Goal: Task Accomplishment & Management: Complete application form

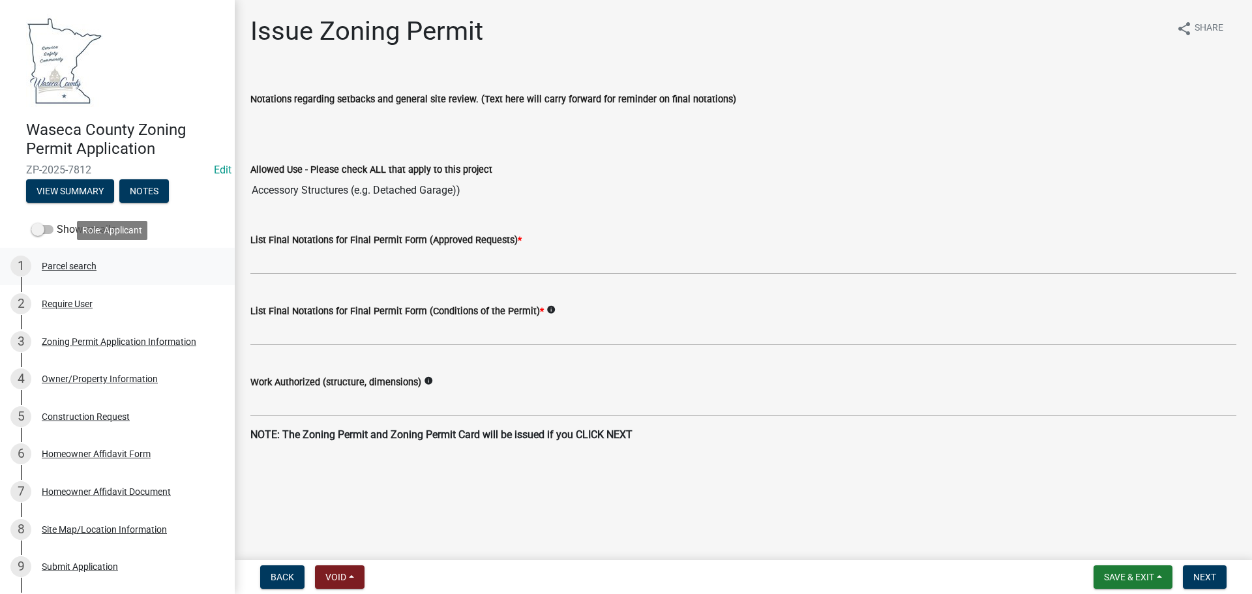
click at [74, 263] on div "Parcel search" at bounding box center [69, 265] width 55 height 9
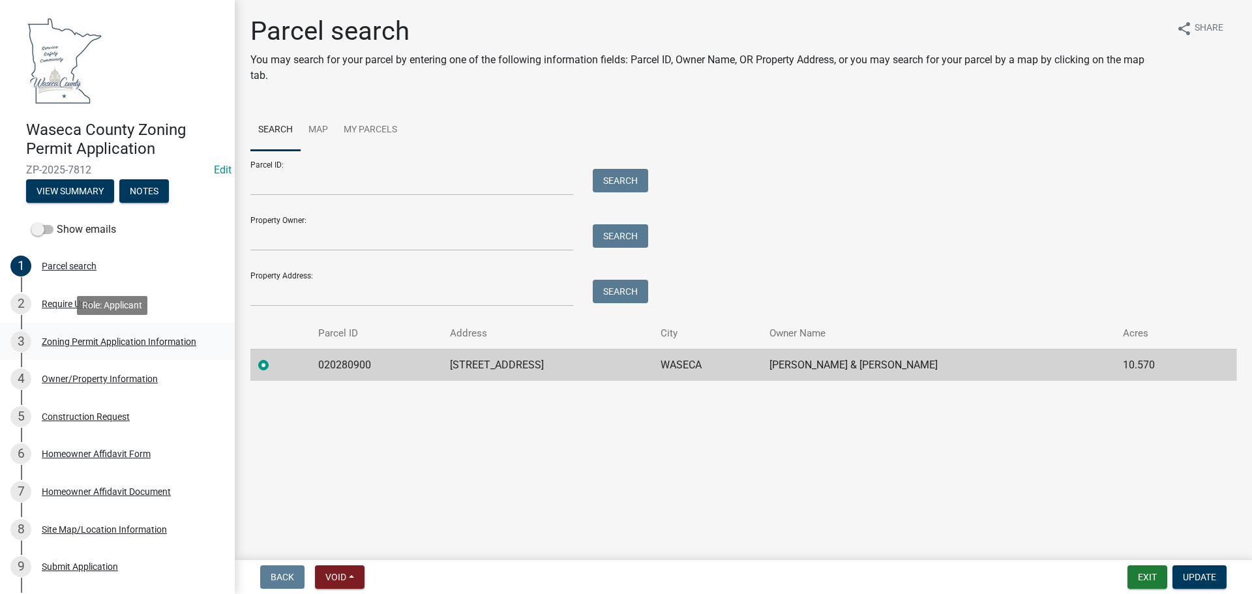
click at [130, 342] on div "Zoning Permit Application Information" at bounding box center [119, 341] width 155 height 9
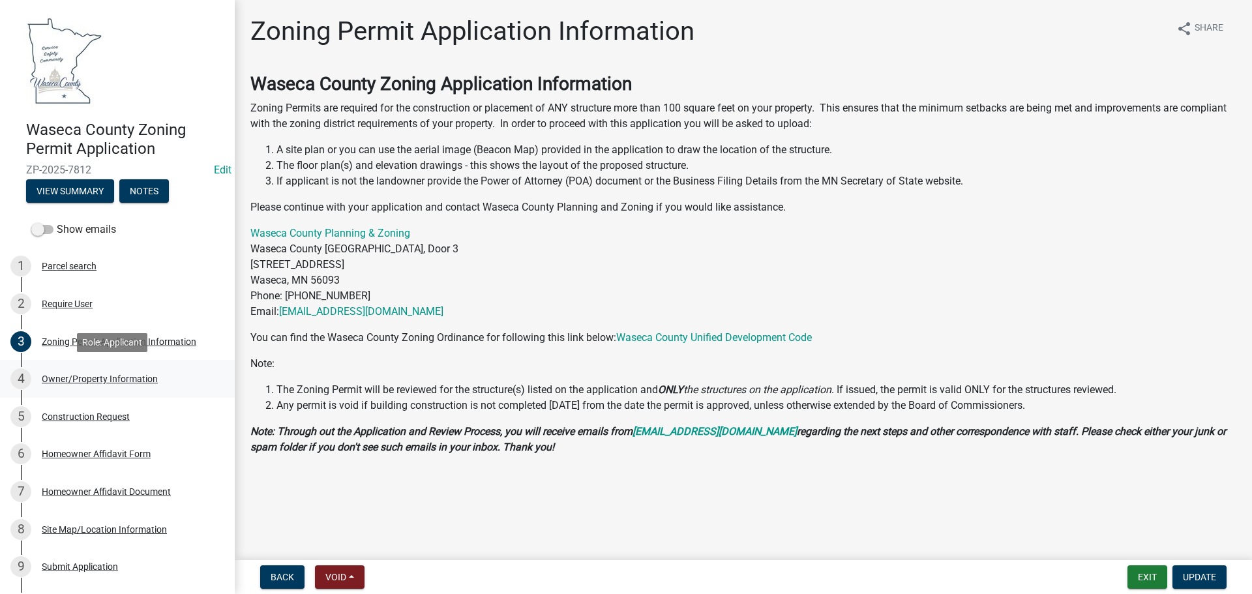
click at [89, 375] on div "Owner/Property Information" at bounding box center [100, 378] width 116 height 9
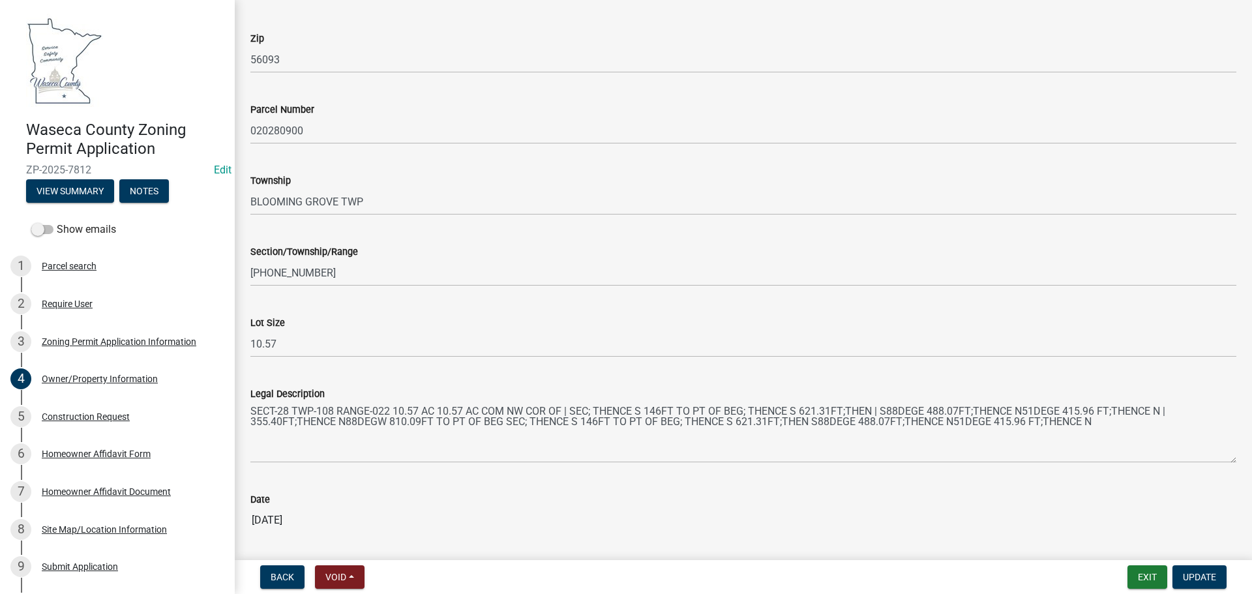
scroll to position [1157, 0]
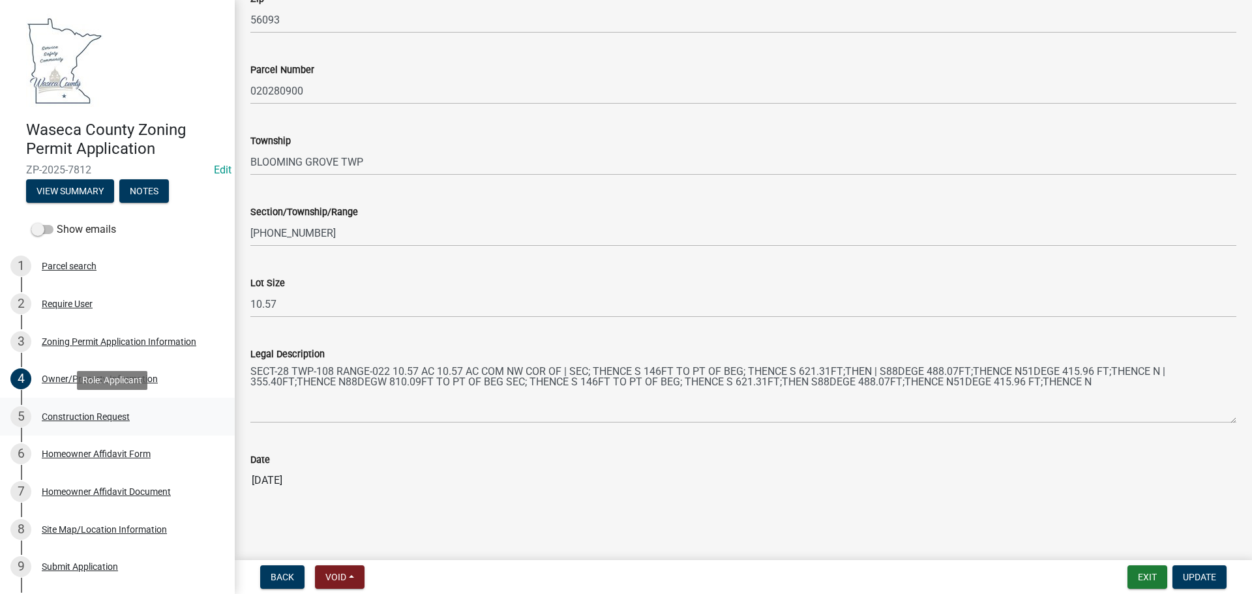
click at [70, 413] on div "Construction Request" at bounding box center [86, 416] width 88 height 9
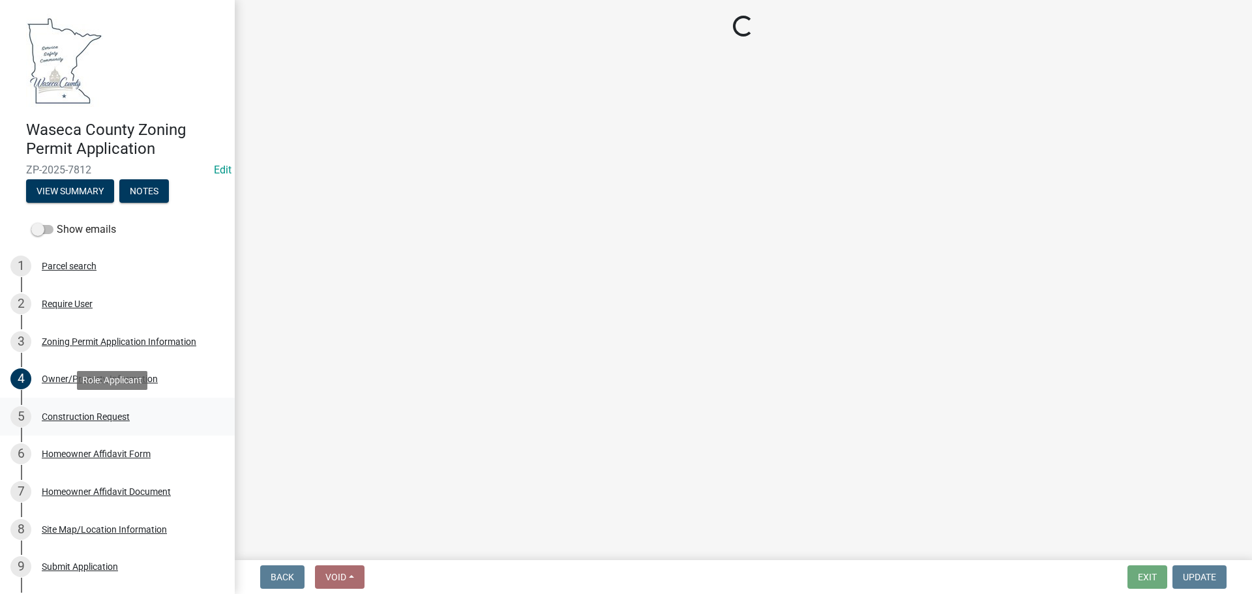
scroll to position [0, 0]
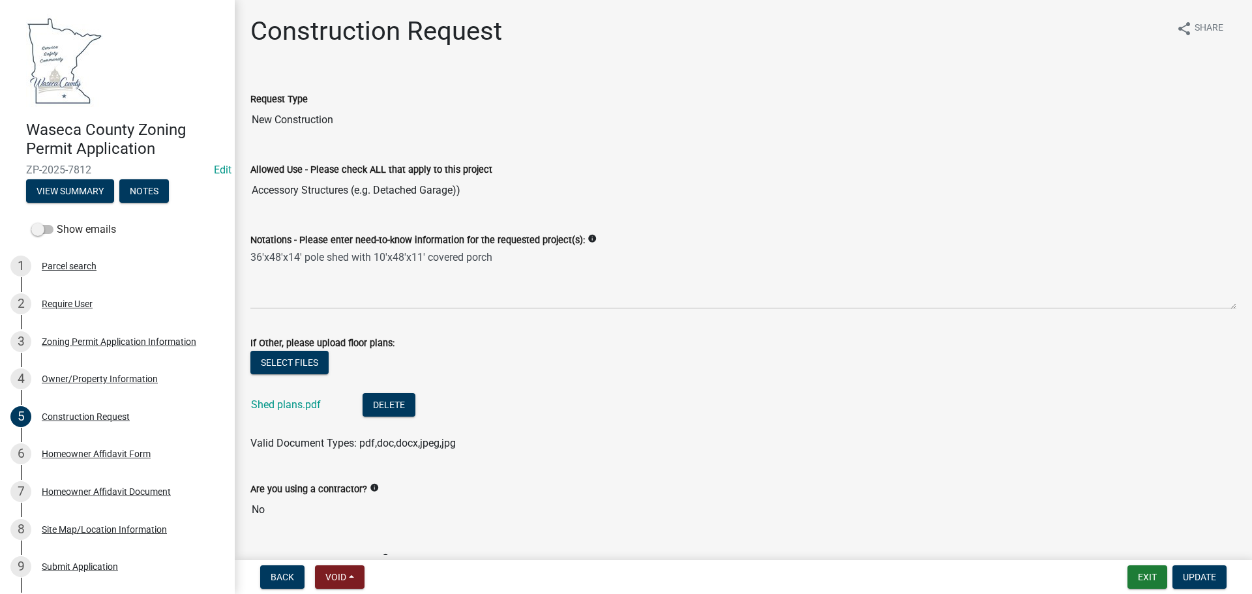
drag, startPoint x: 249, startPoint y: 254, endPoint x: 377, endPoint y: 264, distance: 128.2
click at [377, 264] on div "Notations - Please enter need-to-know information for the requested project(s):…" at bounding box center [744, 261] width 1006 height 95
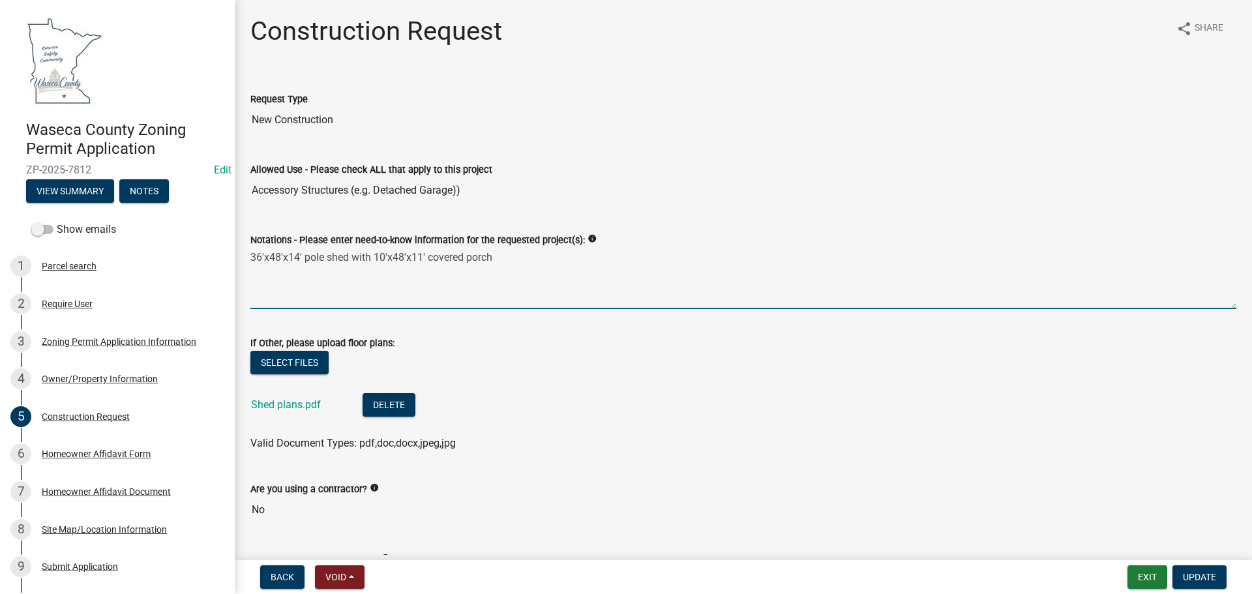
drag, startPoint x: 496, startPoint y: 256, endPoint x: 230, endPoint y: 248, distance: 266.1
click at [230, 248] on div "Waseca County Zoning Permit Application ZP-2025-7812 Edit View Summary Notes Sh…" at bounding box center [626, 297] width 1252 height 594
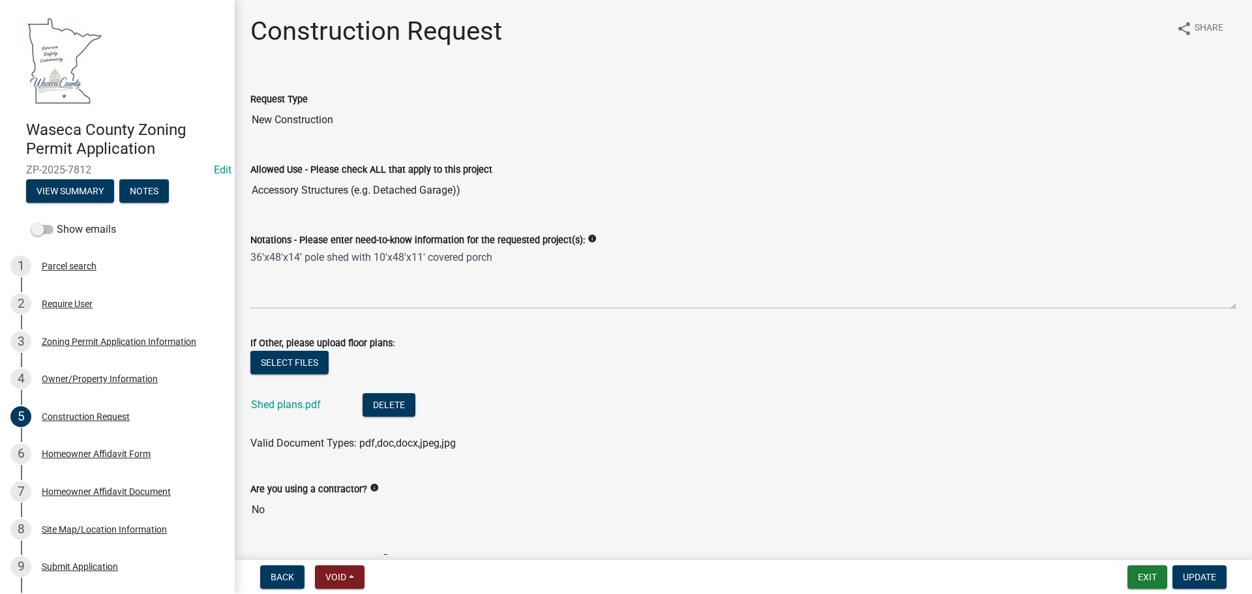
click at [486, 374] on div "Select files" at bounding box center [743, 364] width 986 height 27
click at [290, 402] on link "Shed plans.pdf" at bounding box center [286, 404] width 70 height 12
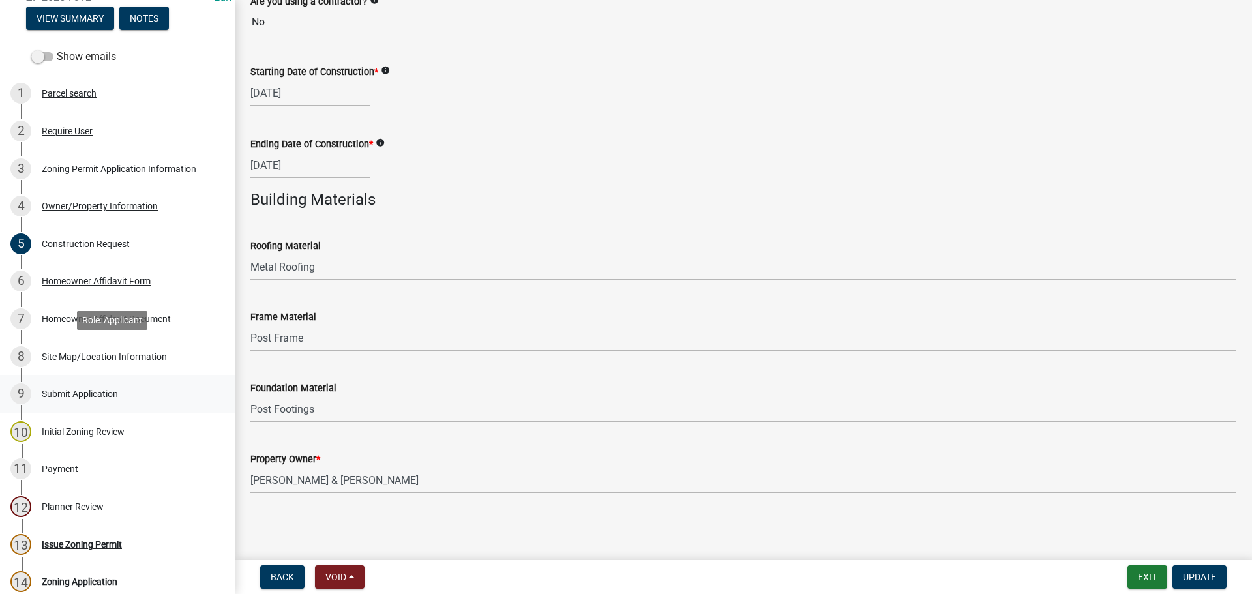
scroll to position [196, 0]
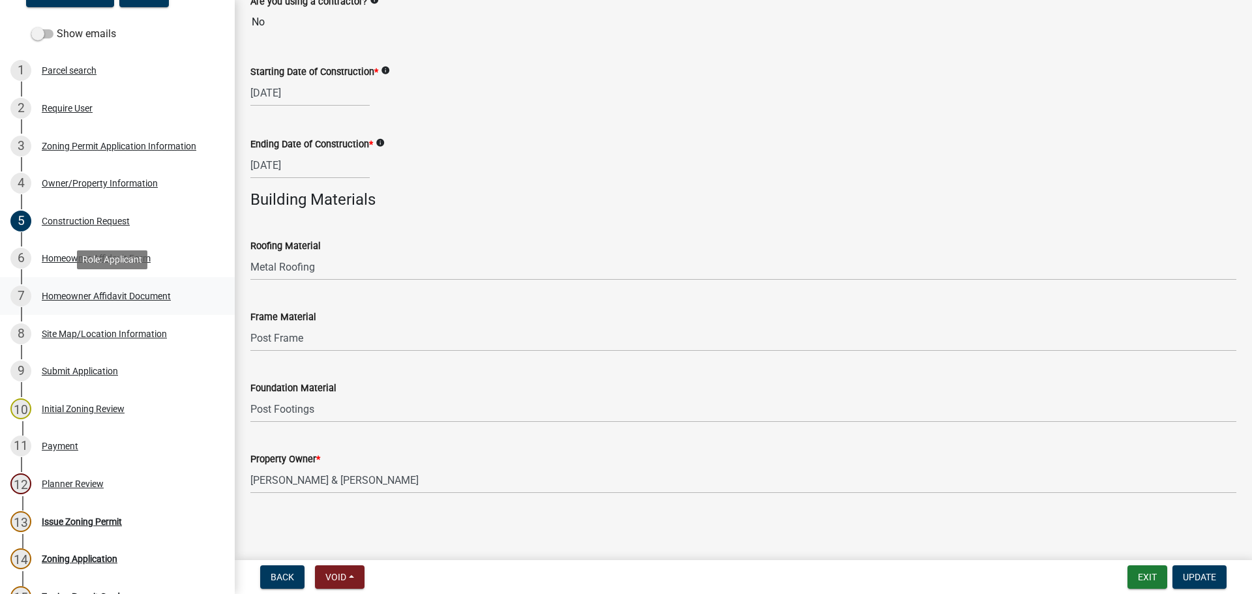
click at [61, 297] on div "Homeowner Affidavit Document" at bounding box center [106, 295] width 129 height 9
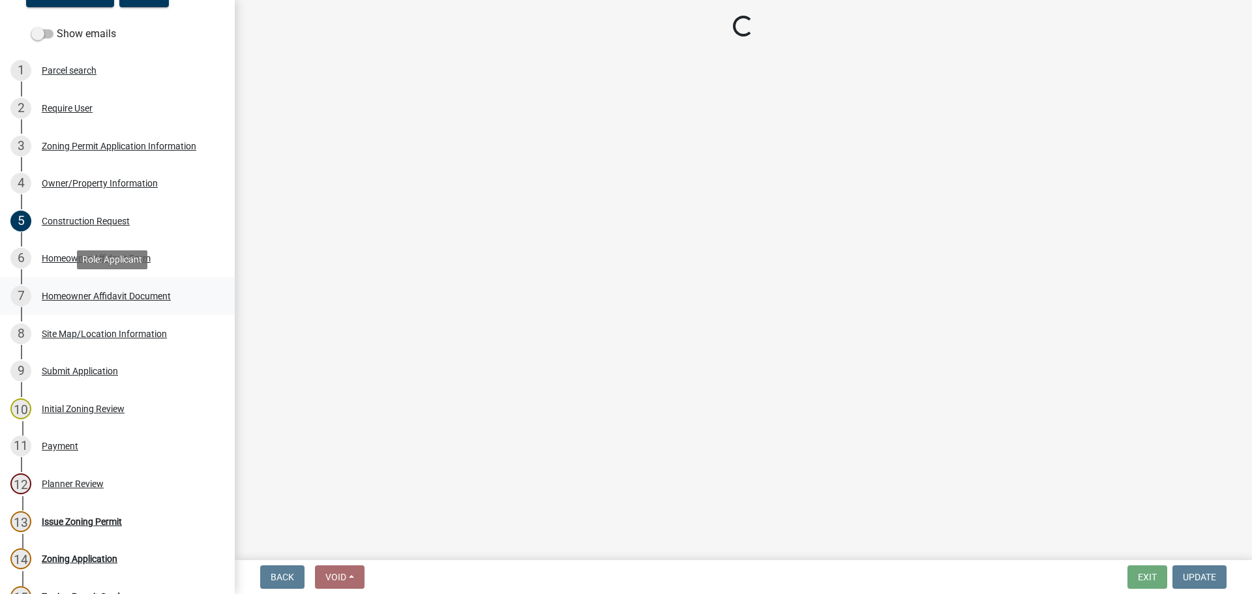
scroll to position [0, 0]
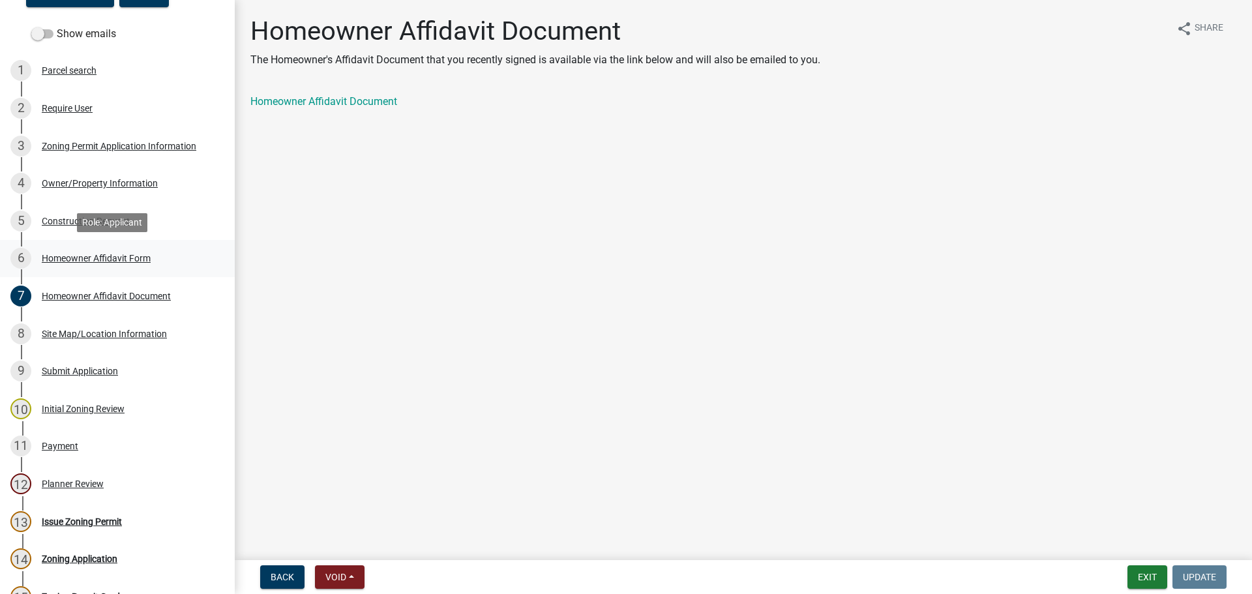
click at [89, 260] on div "Homeowner Affidavit Form" at bounding box center [96, 258] width 109 height 9
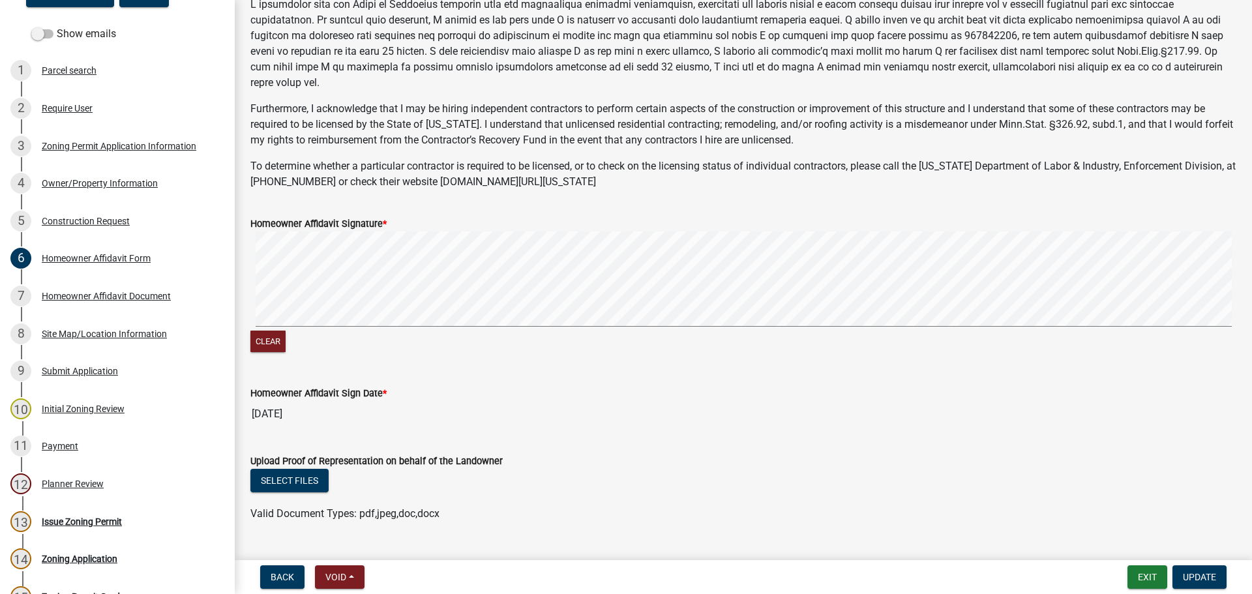
scroll to position [132, 0]
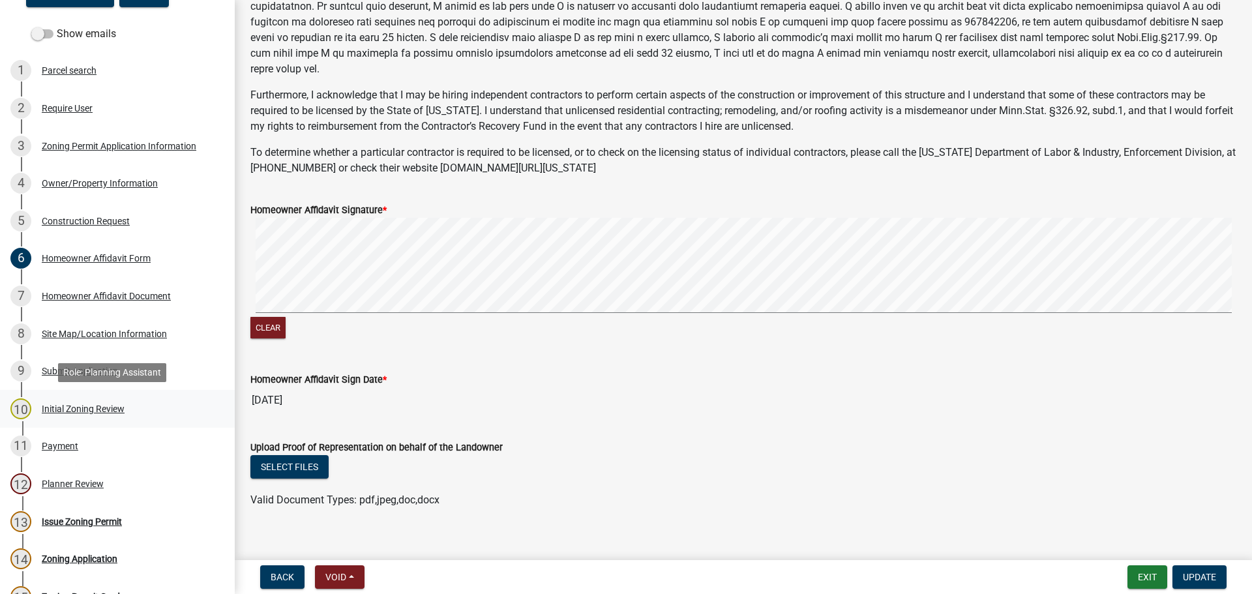
click at [94, 406] on div "Initial Zoning Review" at bounding box center [83, 408] width 83 height 9
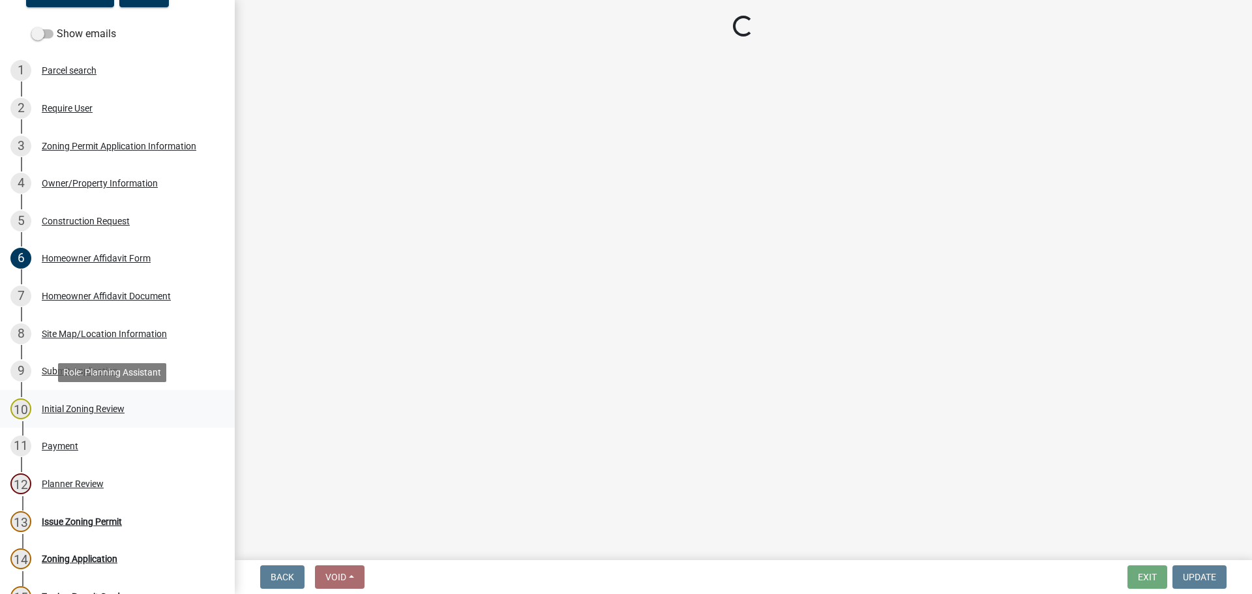
scroll to position [0, 0]
select select "9e7e0f1a-162d-468c-937f-cc7884b0d28a"
select select "6d839d38-f784-434a-a355-9dbcceaeb93c"
select select "f85b0be6-0ba0-4e52-abd8-9a831d915a76"
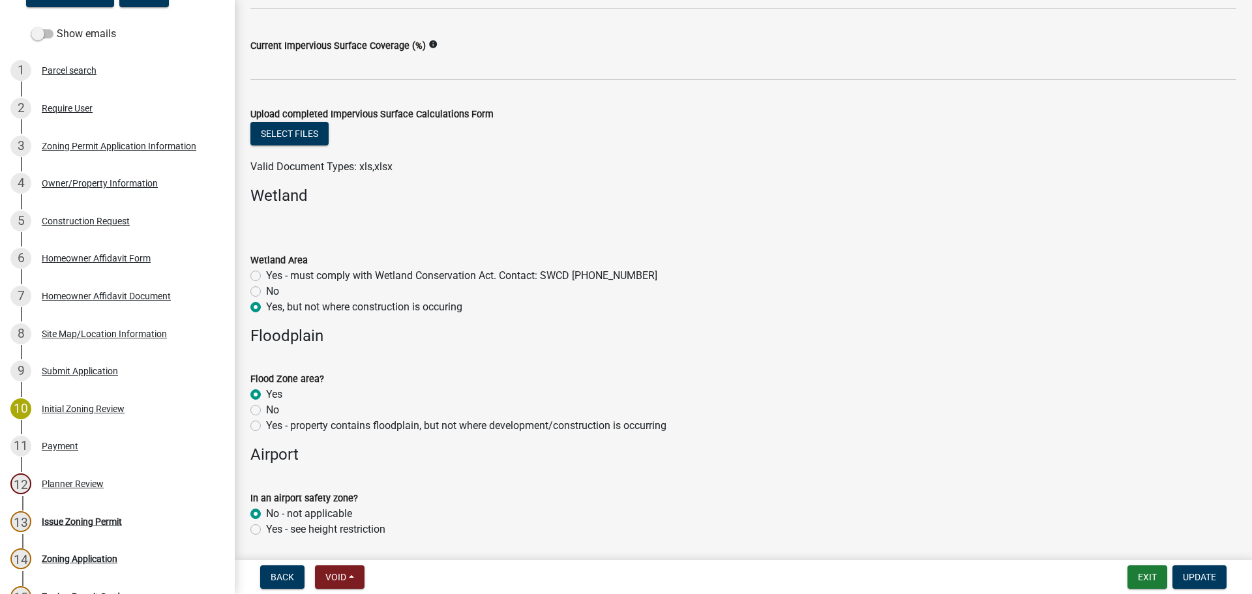
scroll to position [978, 0]
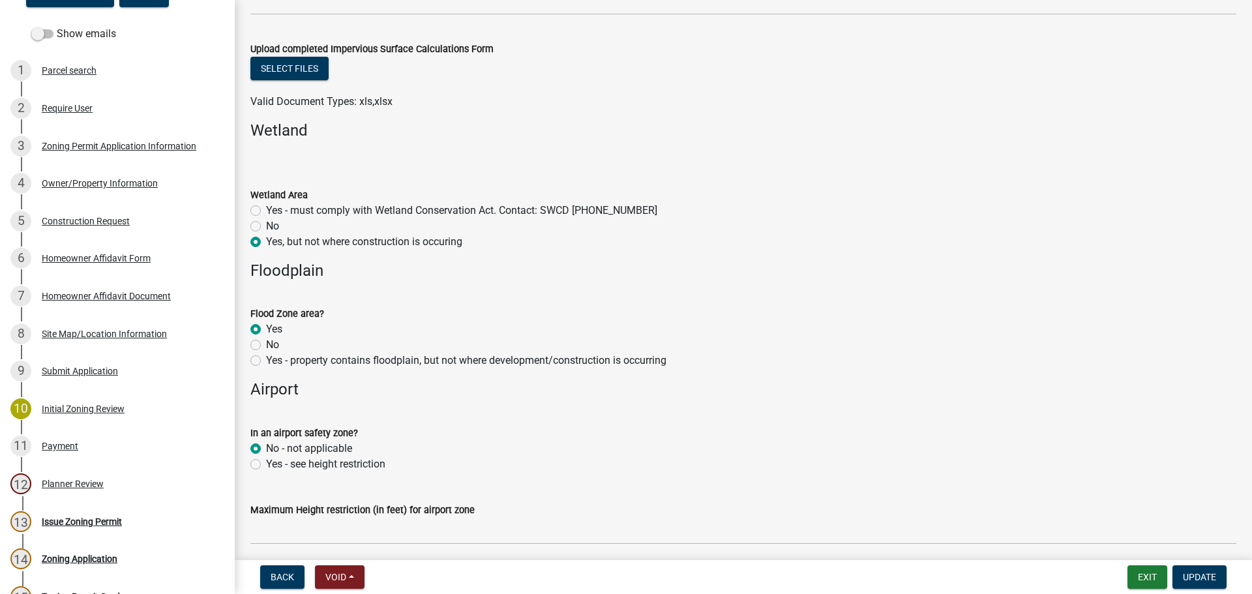
click at [266, 344] on label "No" at bounding box center [272, 345] width 13 height 16
click at [266, 344] on input "No" at bounding box center [270, 341] width 8 height 8
radio input "true"
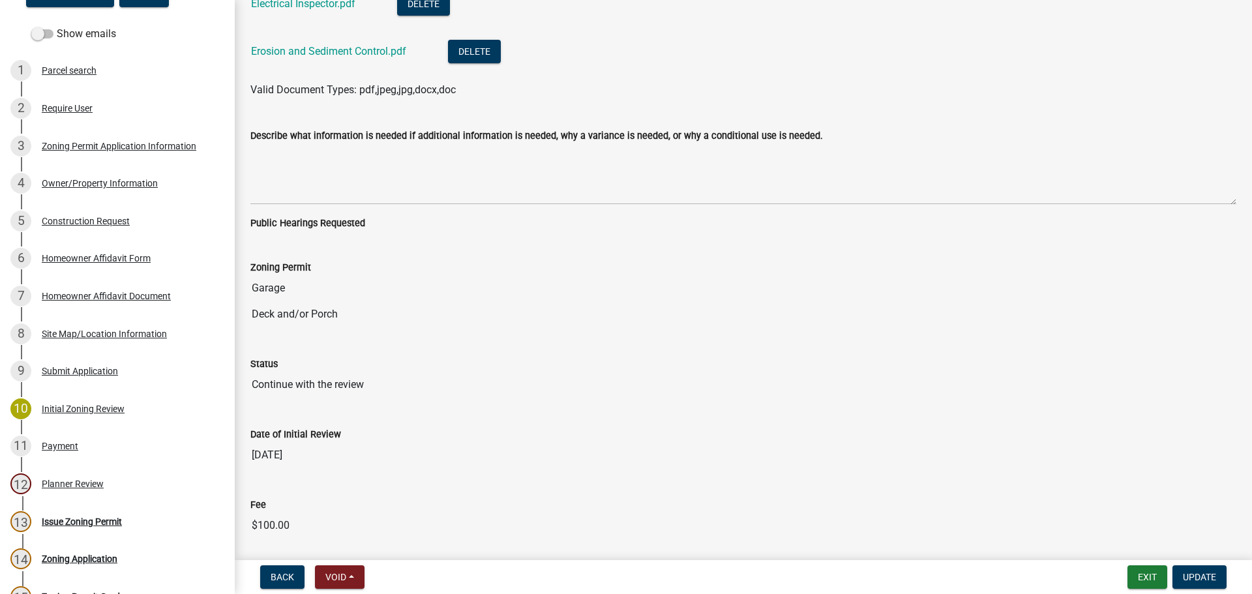
scroll to position [3110, 0]
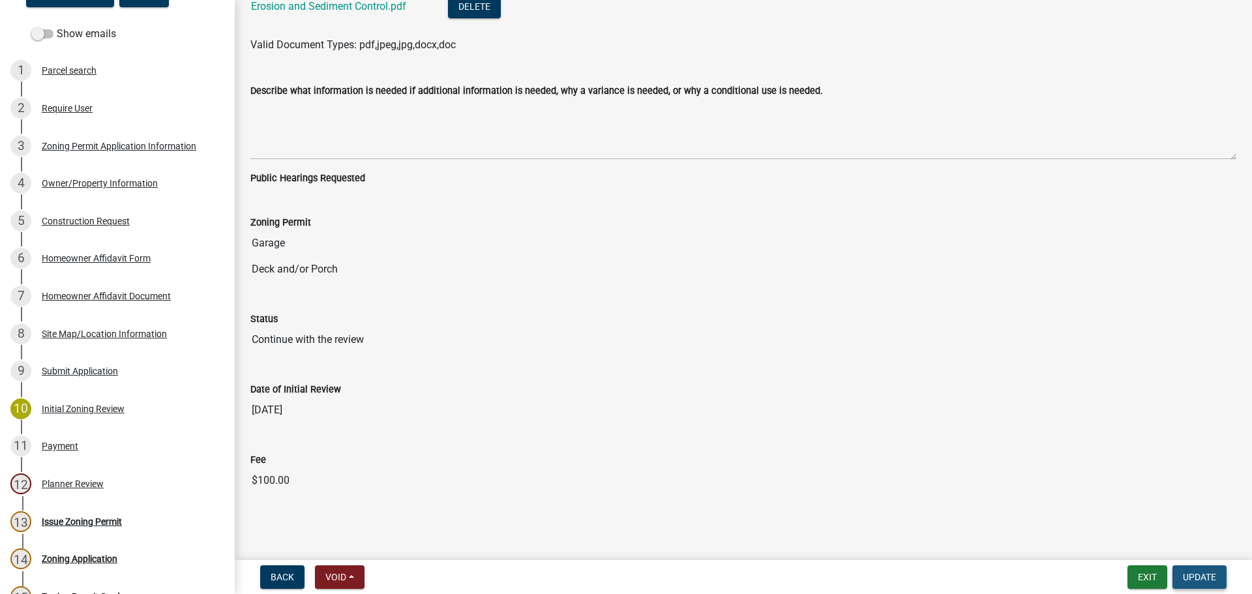
click at [1210, 574] on span "Update" at bounding box center [1199, 577] width 33 height 10
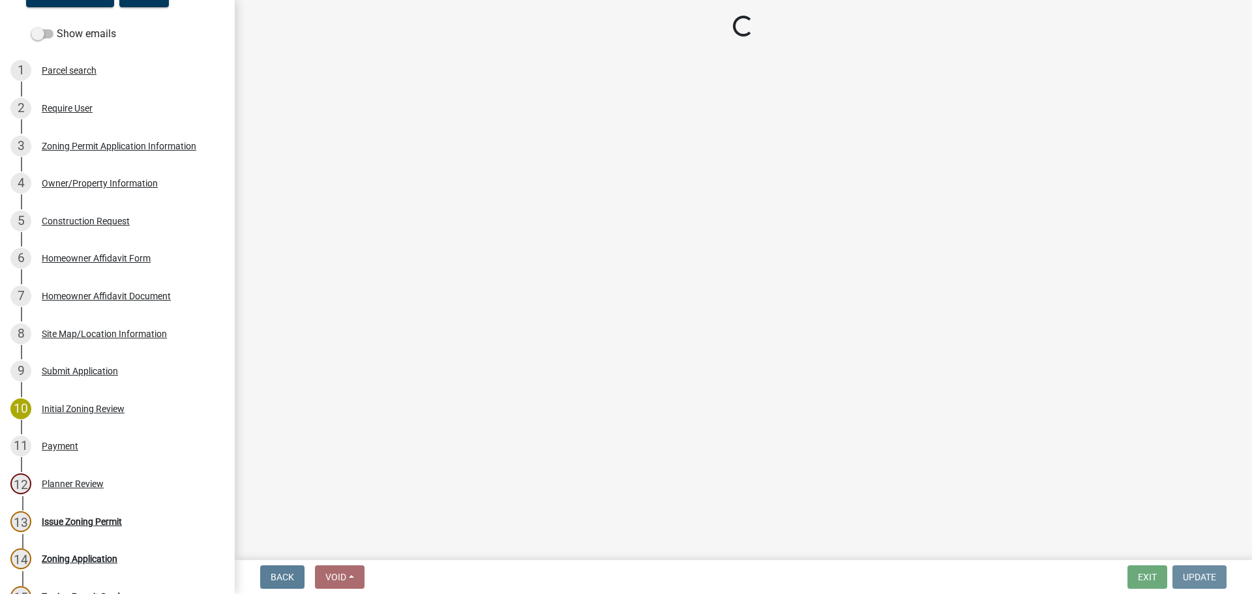
scroll to position [0, 0]
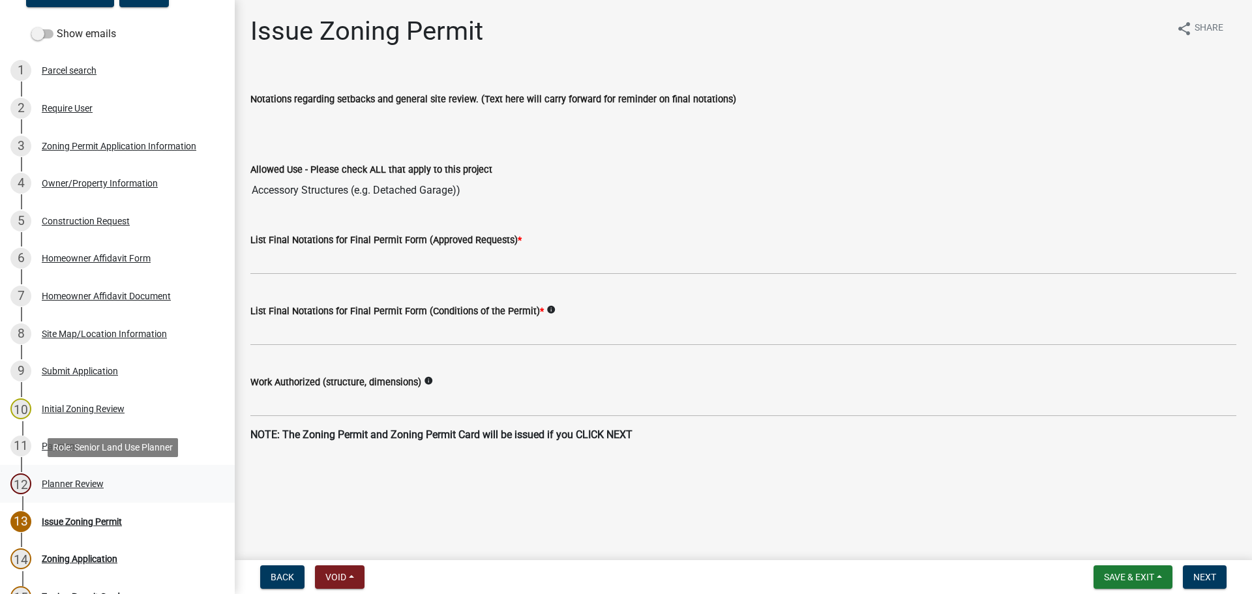
click at [57, 481] on div "Planner Review" at bounding box center [73, 483] width 62 height 9
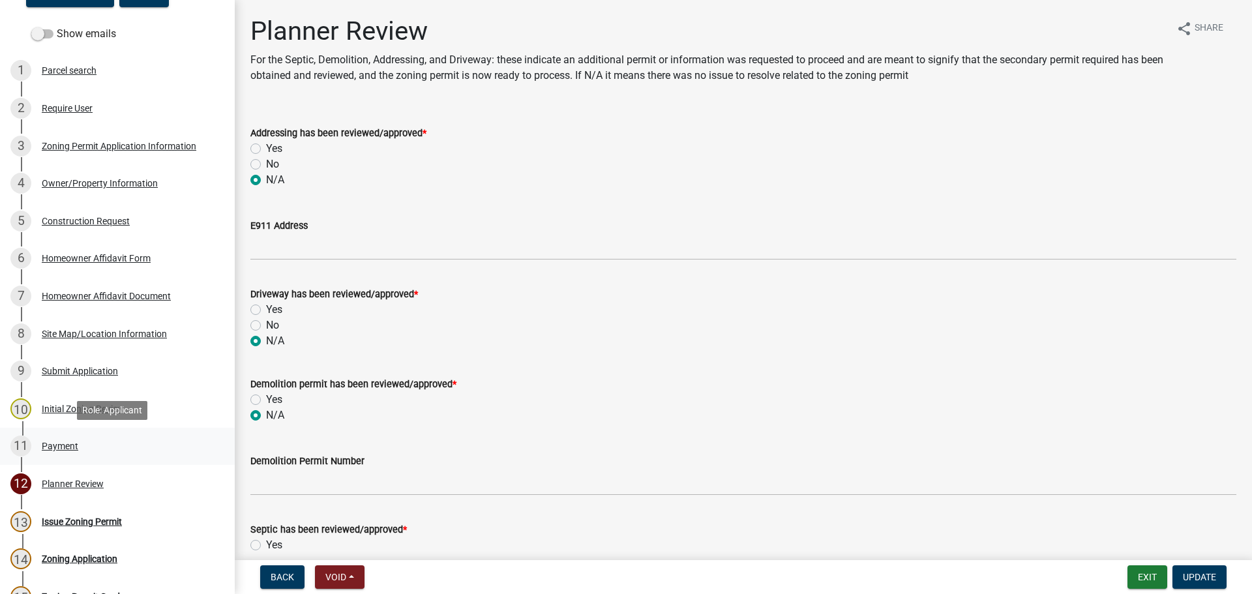
click at [57, 443] on div "Payment" at bounding box center [60, 445] width 37 height 9
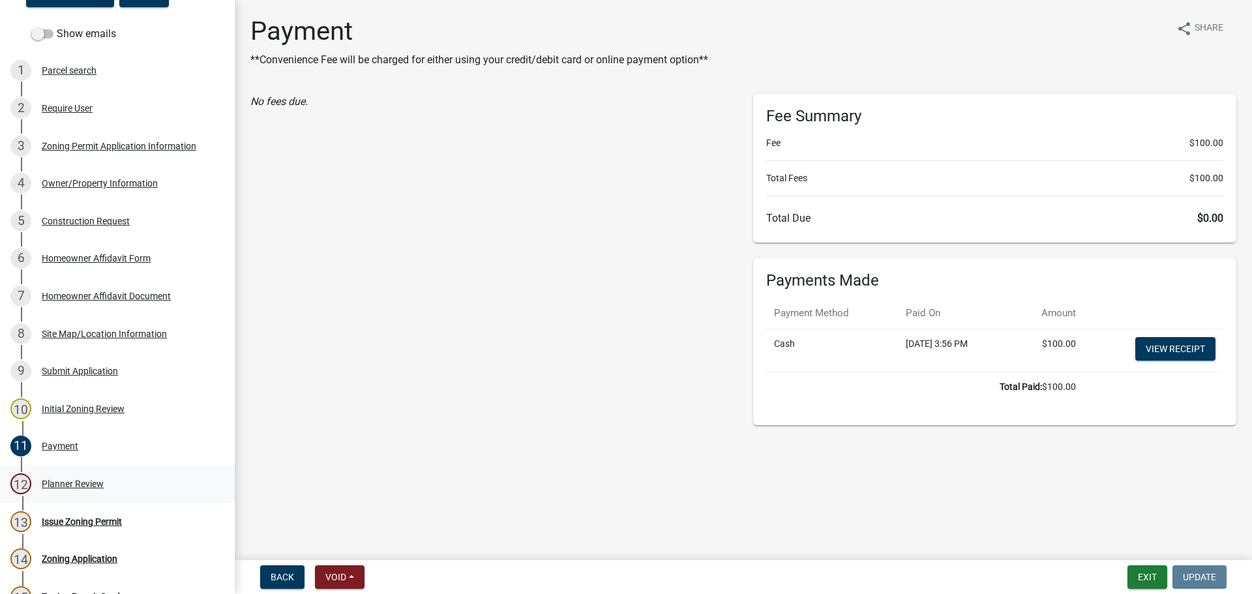
click at [80, 483] on div "Planner Review" at bounding box center [73, 483] width 62 height 9
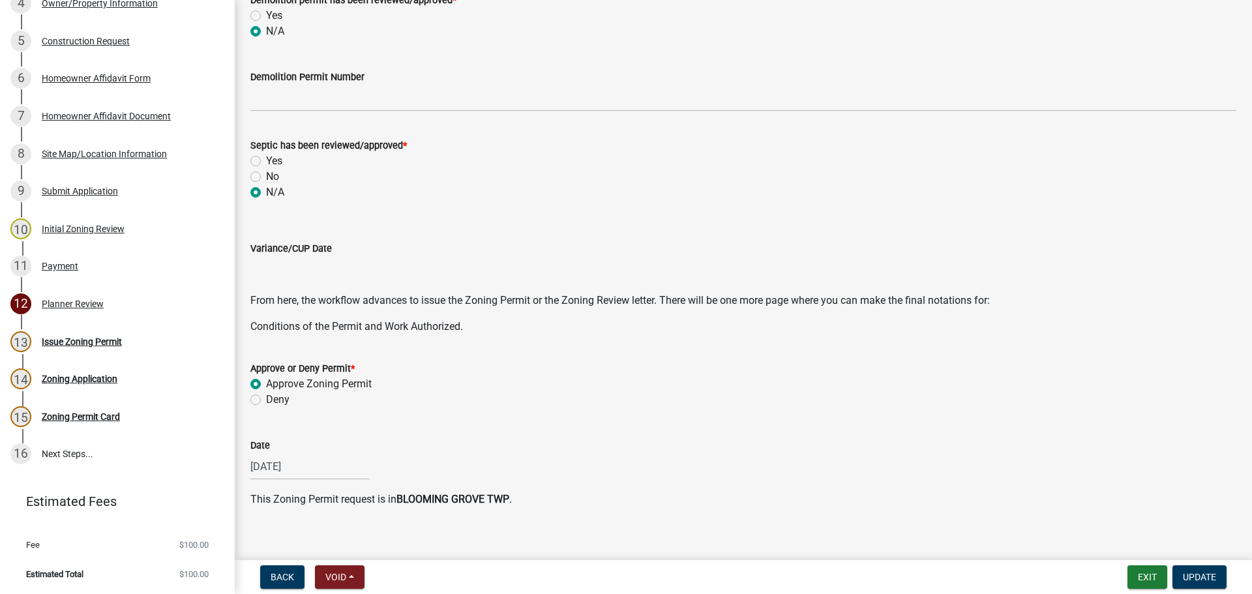
scroll to position [398, 0]
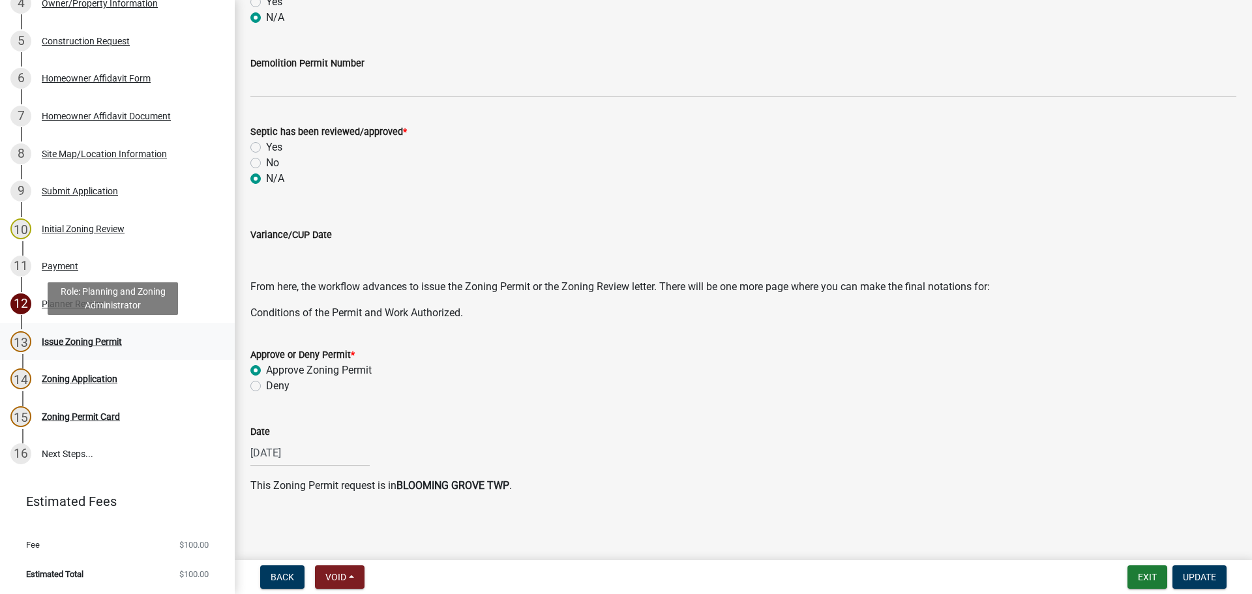
click at [78, 337] on div "Issue Zoning Permit" at bounding box center [82, 341] width 80 height 9
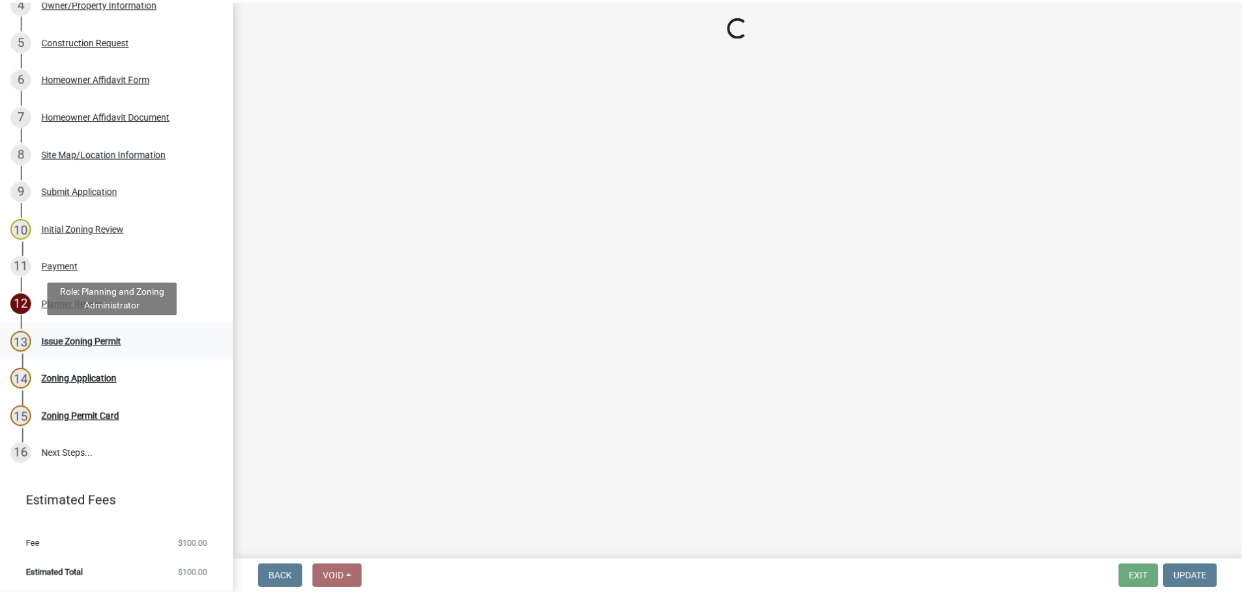
scroll to position [0, 0]
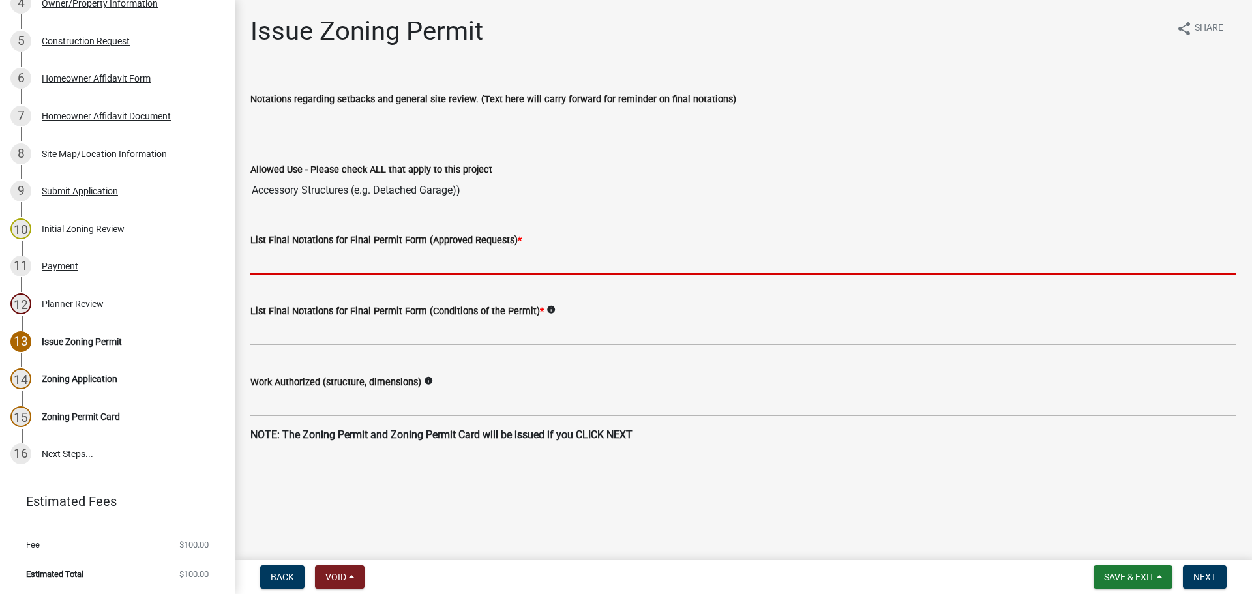
click at [348, 257] on input "List Final Notations for Final Permit Form (Approved Requests) *" at bounding box center [743, 261] width 986 height 27
paste input "36'x48'x14' pole shed with 10'x48'x11' covered porch"
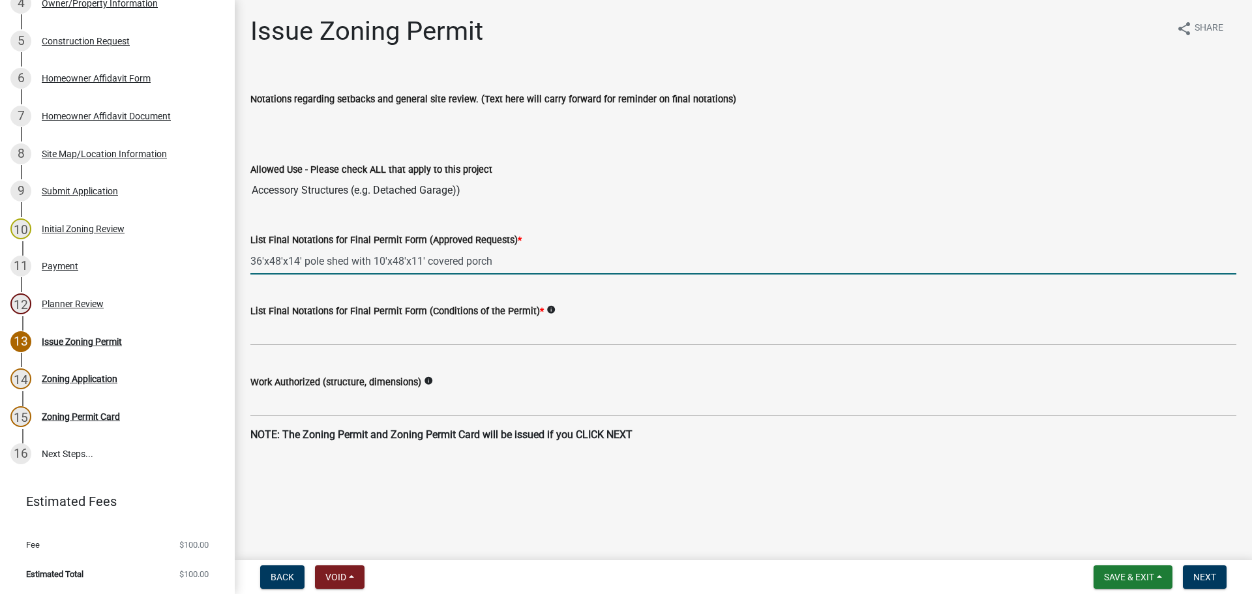
click at [252, 260] on input "36'x48'x14' pole shed with 10'x48'x11' covered porch" at bounding box center [743, 261] width 986 height 27
type input "Construct a 36'x48'x14' pole shed with 10'x48'x11' covered porch"
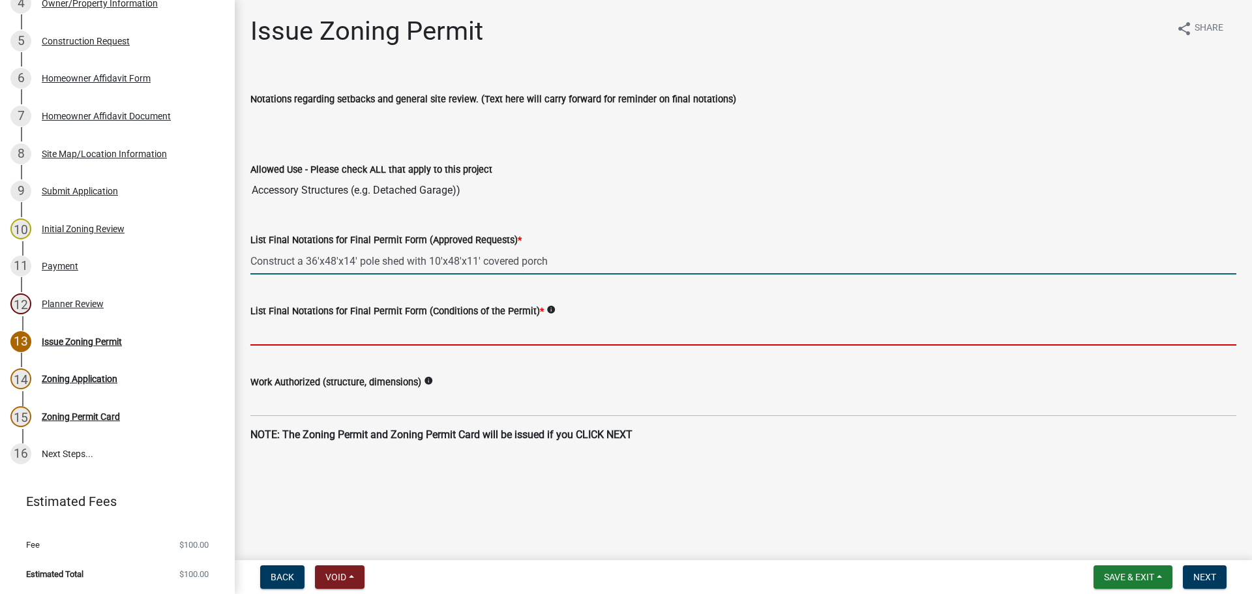
click at [615, 335] on input "List Final Notations for Final Permit Form (Conditions of the Permit) *" at bounding box center [743, 332] width 986 height 27
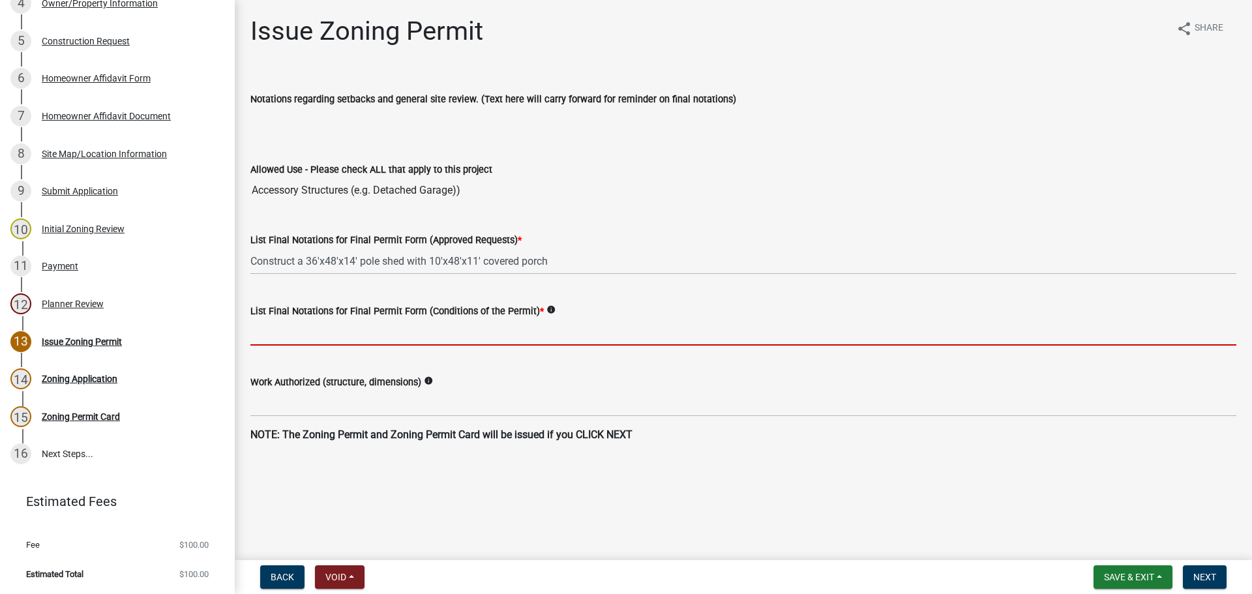
type input "This zoning permit is valid for a period of one year from [DATE] to [DATE]. It …"
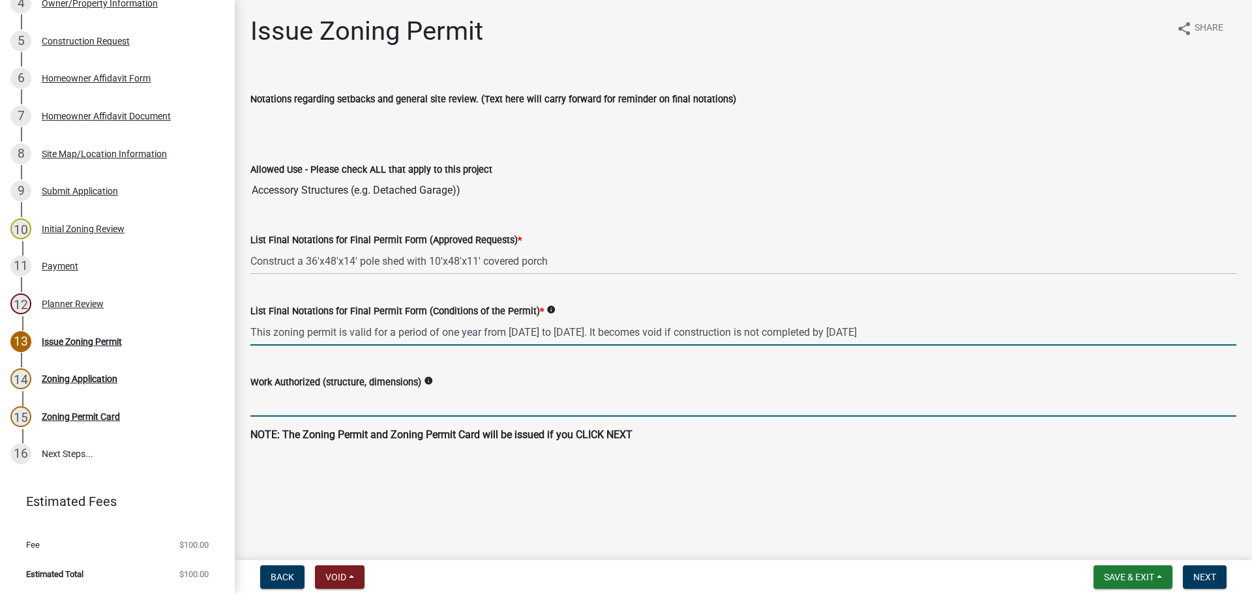
click at [342, 411] on input "Work Authorized (structure, dimensions)" at bounding box center [743, 403] width 986 height 27
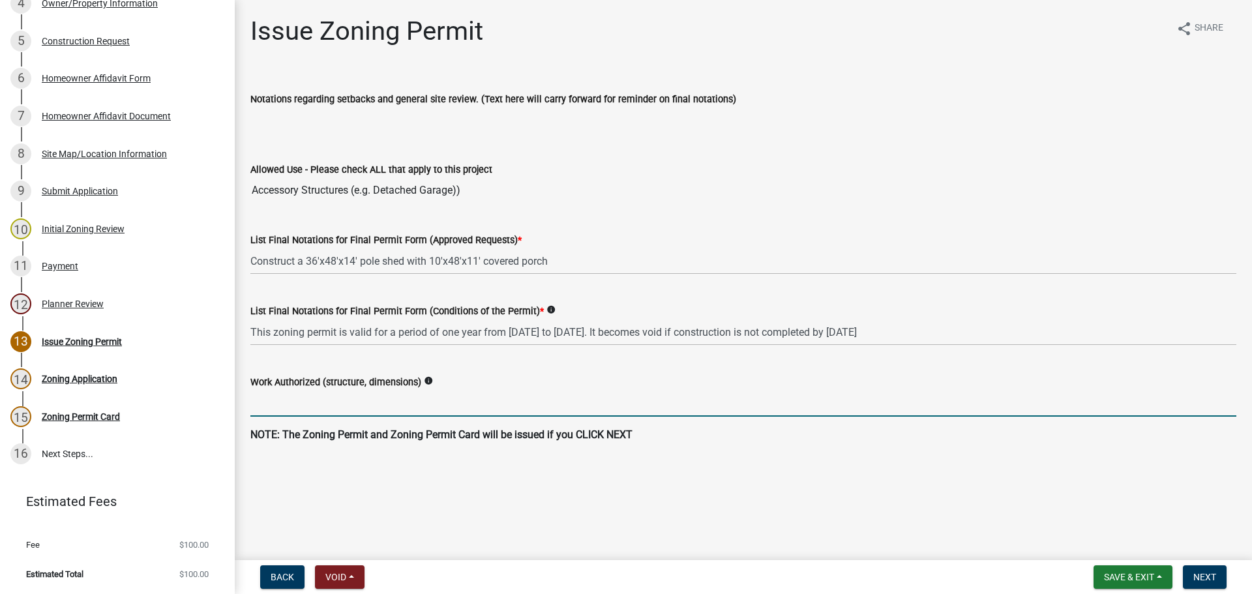
paste input "36'x48'x14' pole shed with 10'x48'x11' covered porch"
type input "36'x48'x14' pole shed with 10'x48'x11' covered porch"
click at [1208, 574] on span "Next" at bounding box center [1204, 577] width 23 height 10
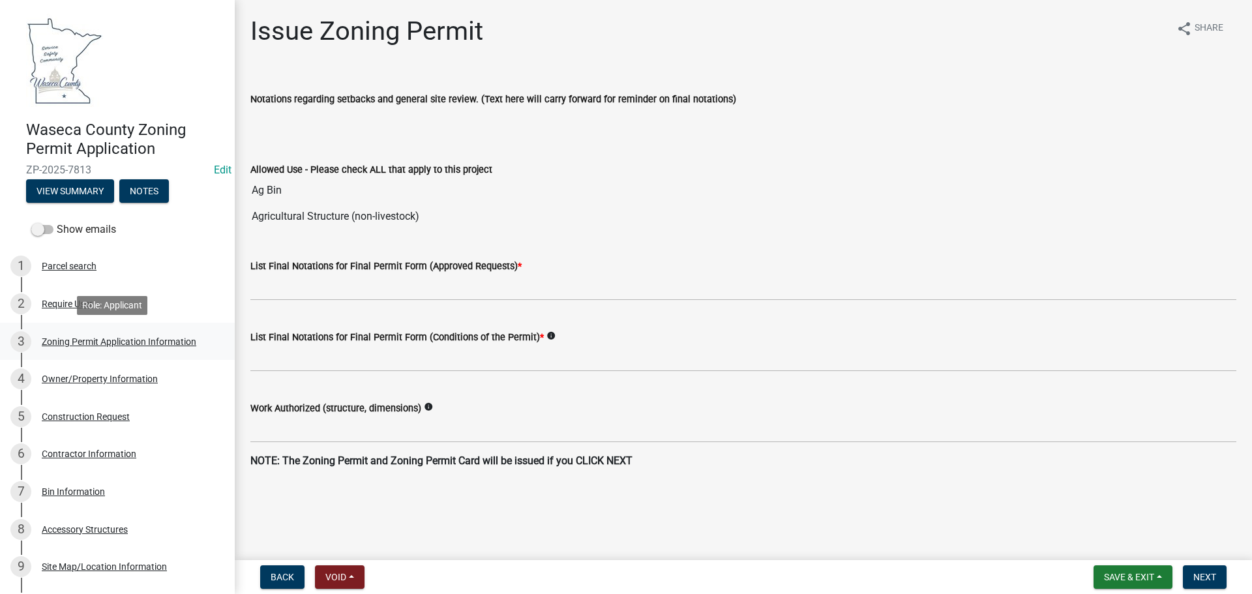
click at [74, 337] on div "Zoning Permit Application Information" at bounding box center [119, 341] width 155 height 9
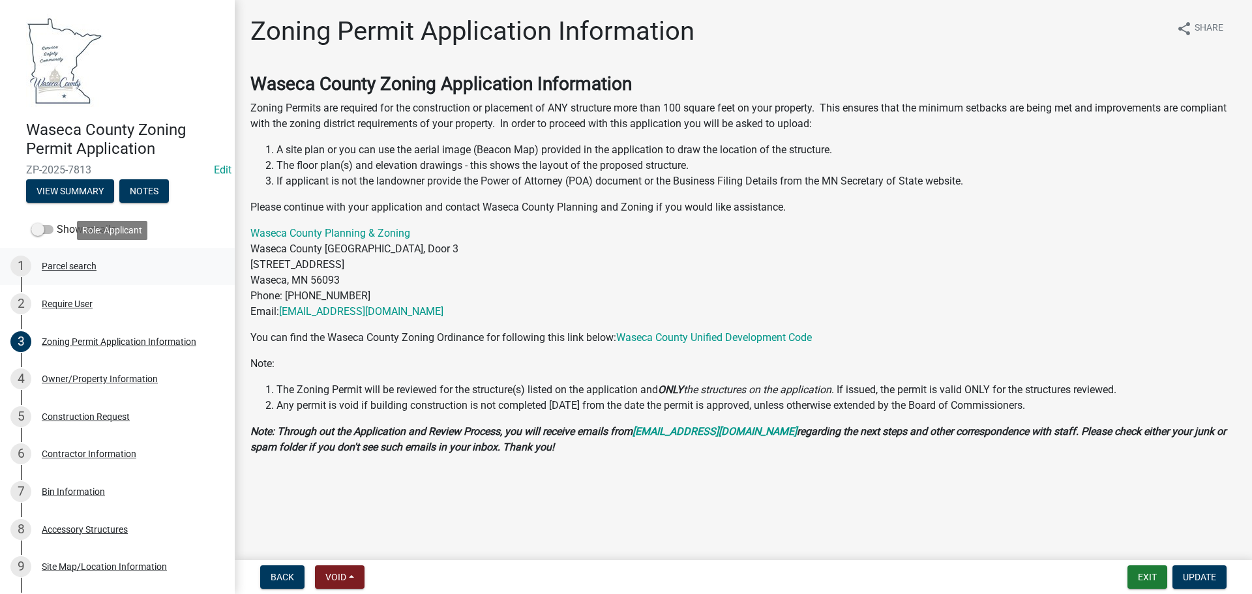
click at [67, 265] on div "Parcel search" at bounding box center [69, 265] width 55 height 9
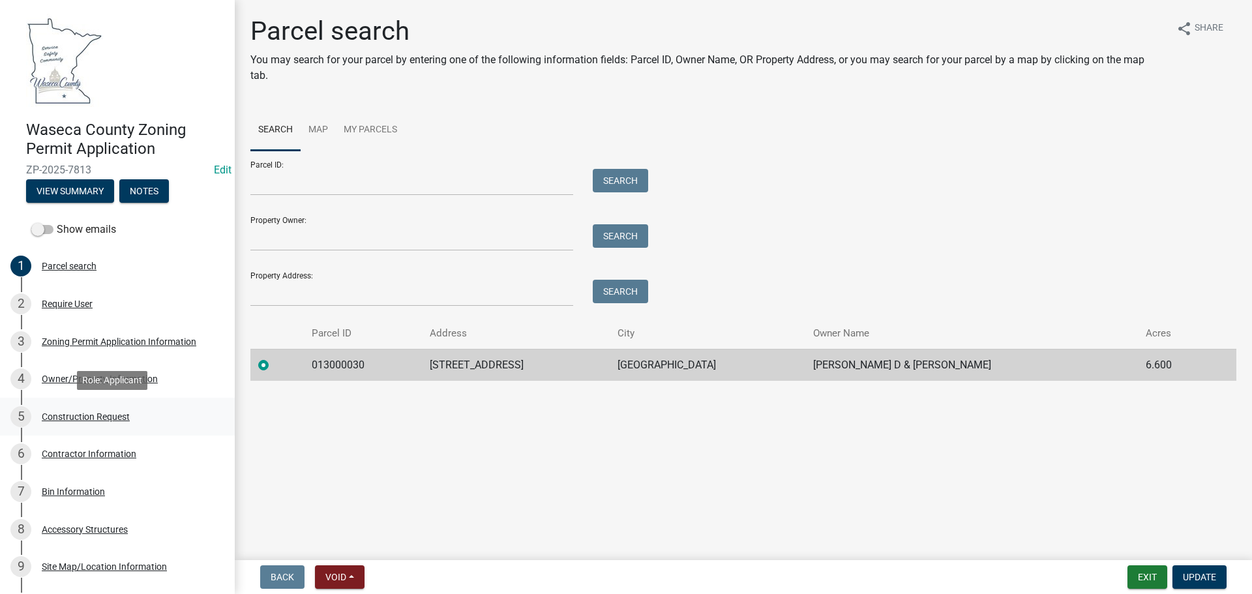
click at [75, 412] on div "Construction Request" at bounding box center [86, 416] width 88 height 9
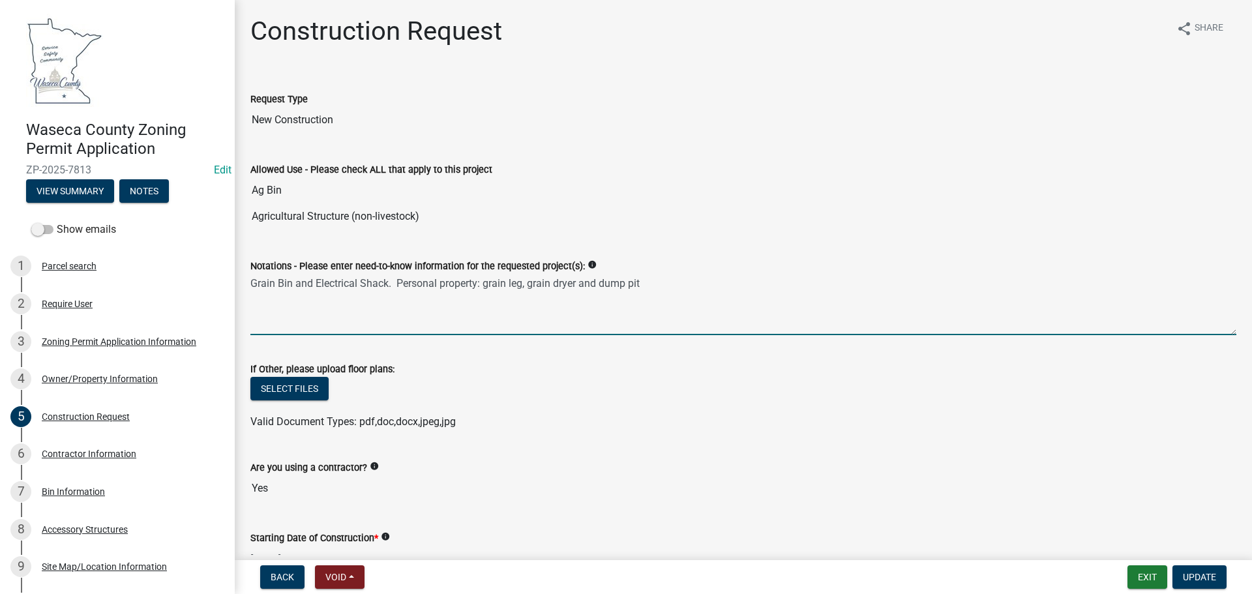
drag, startPoint x: 649, startPoint y: 279, endPoint x: 238, endPoint y: 280, distance: 410.8
click at [238, 280] on div "Construction Request share Share Request Type New Construction Allowed Use - Pl…" at bounding box center [743, 499] width 1017 height 966
click at [505, 342] on wm-data-entity-input "Notations - Please enter need-to-know information for the requested project(s):…" at bounding box center [743, 293] width 986 height 106
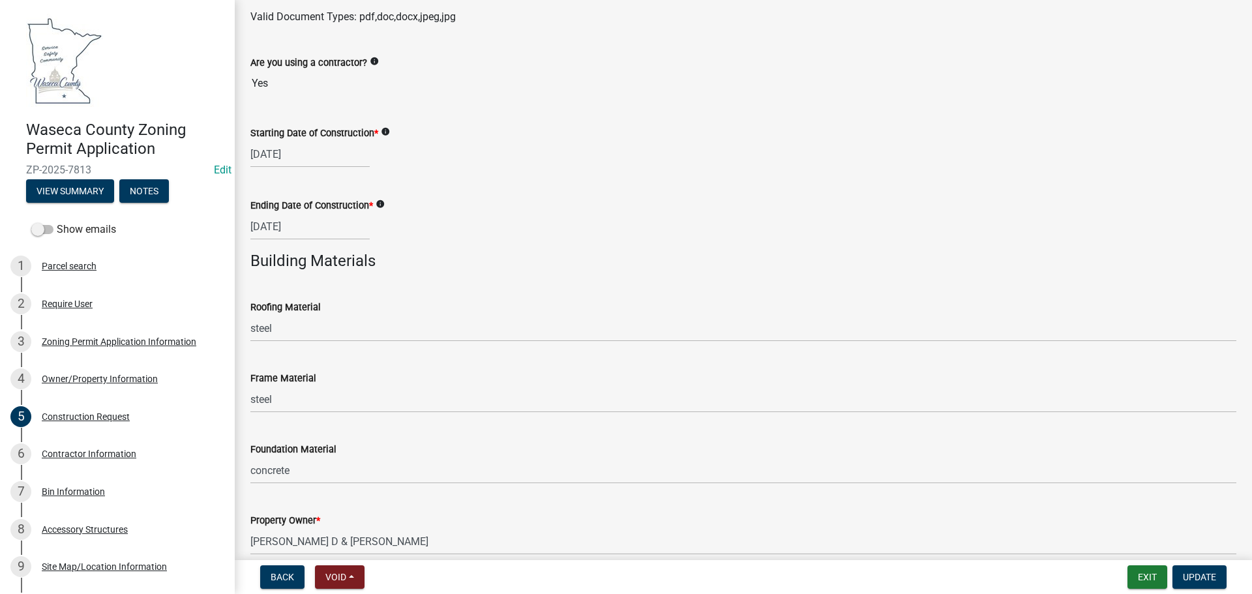
scroll to position [466, 0]
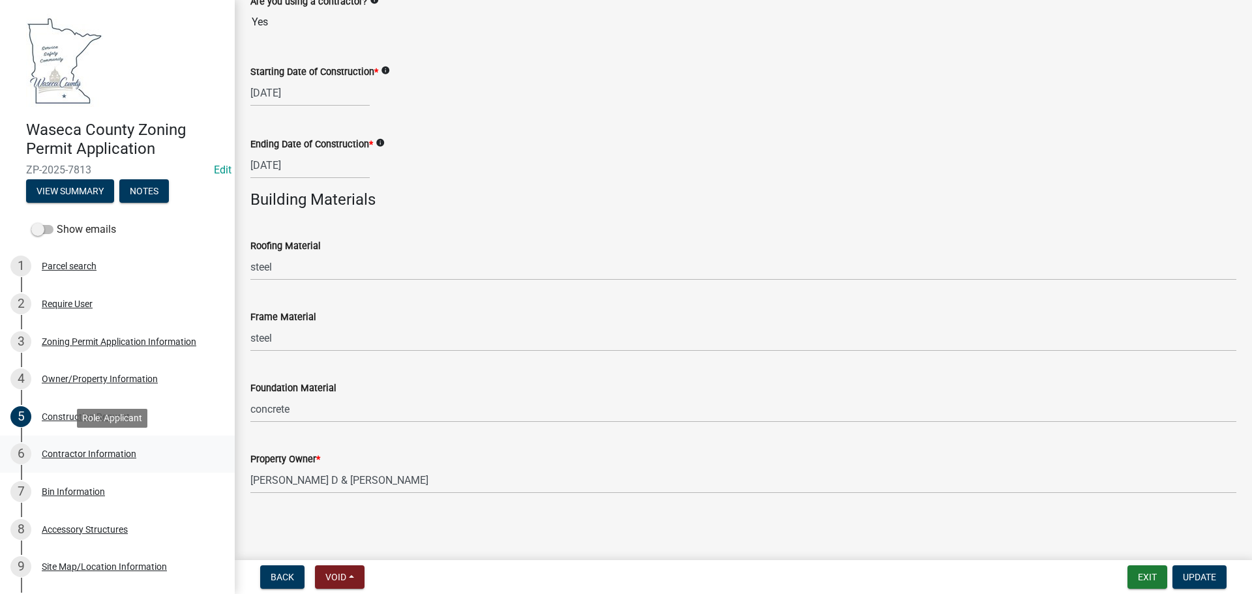
click at [94, 452] on div "Contractor Information" at bounding box center [89, 453] width 95 height 9
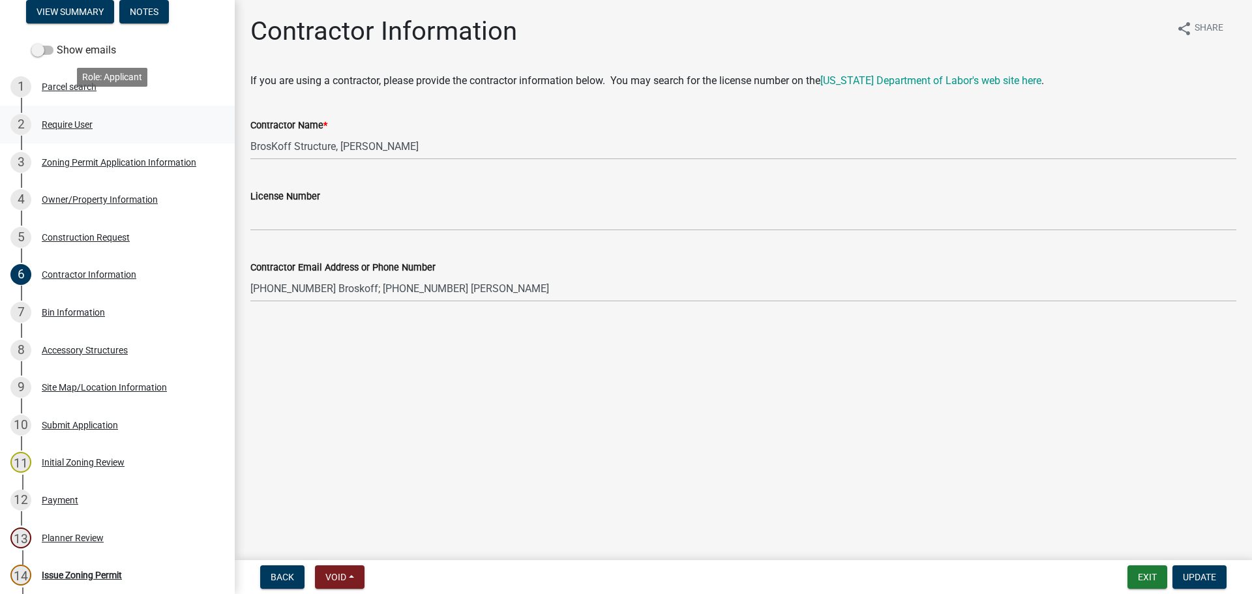
scroll to position [196, 0]
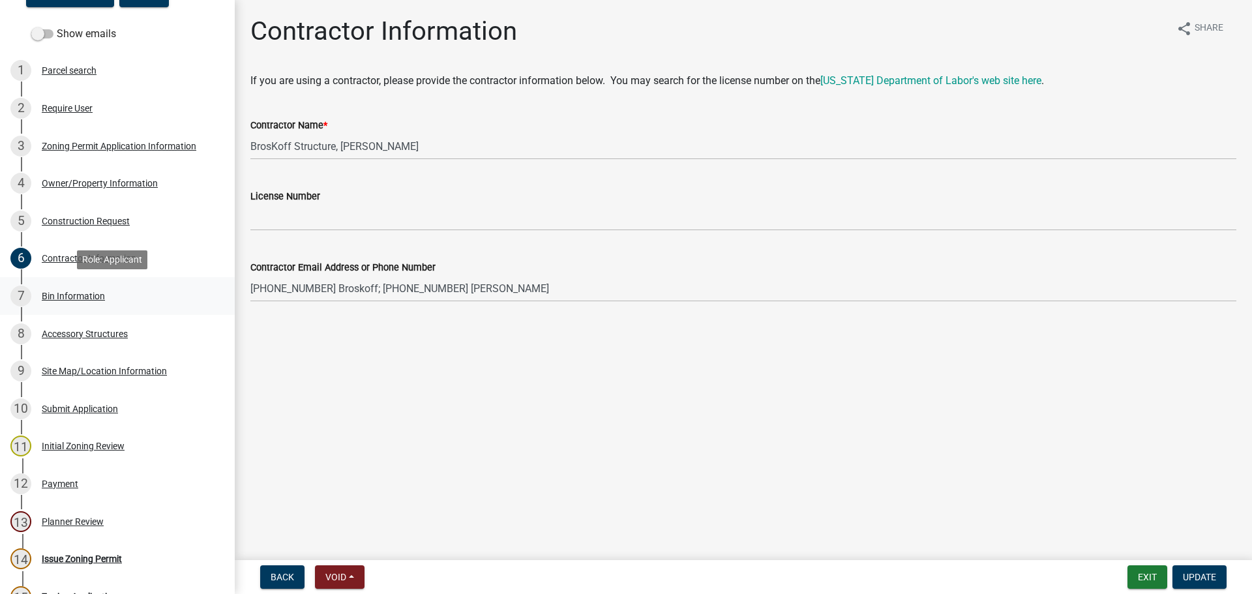
click at [72, 297] on div "Bin Information" at bounding box center [73, 295] width 63 height 9
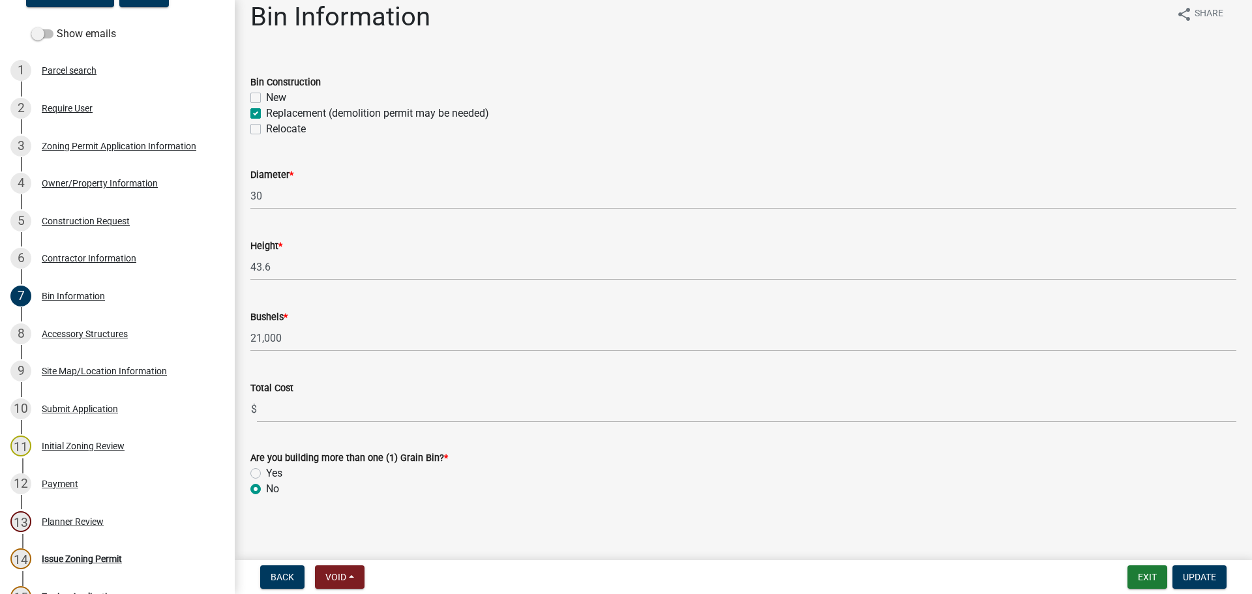
scroll to position [19, 0]
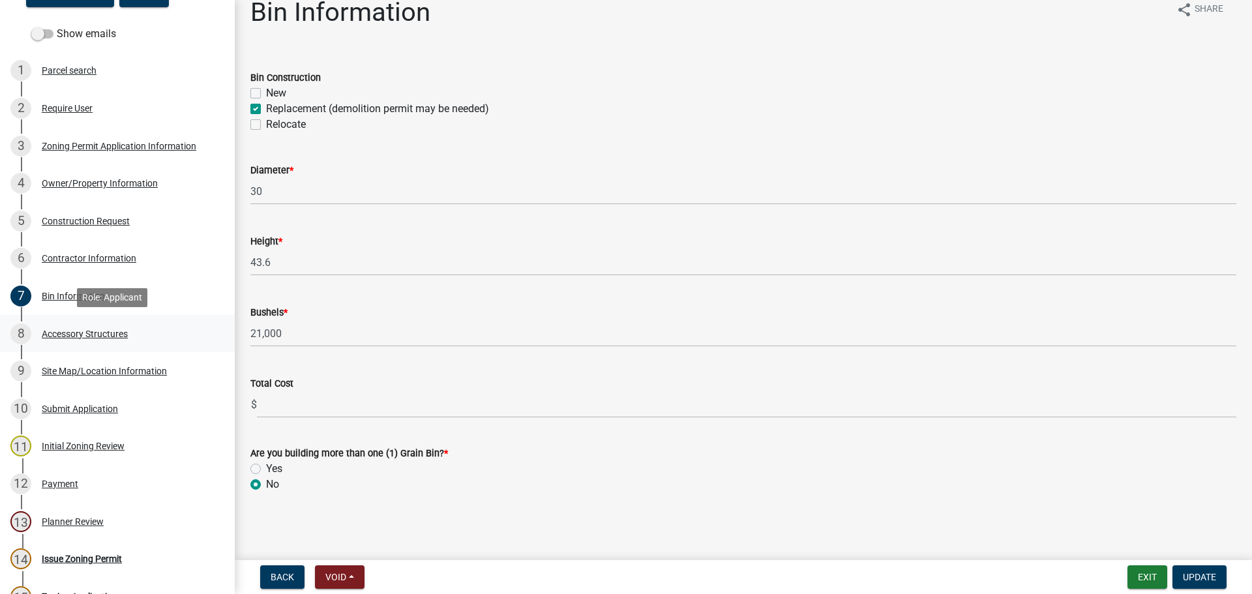
click at [95, 334] on div "Accessory Structures" at bounding box center [85, 333] width 86 height 9
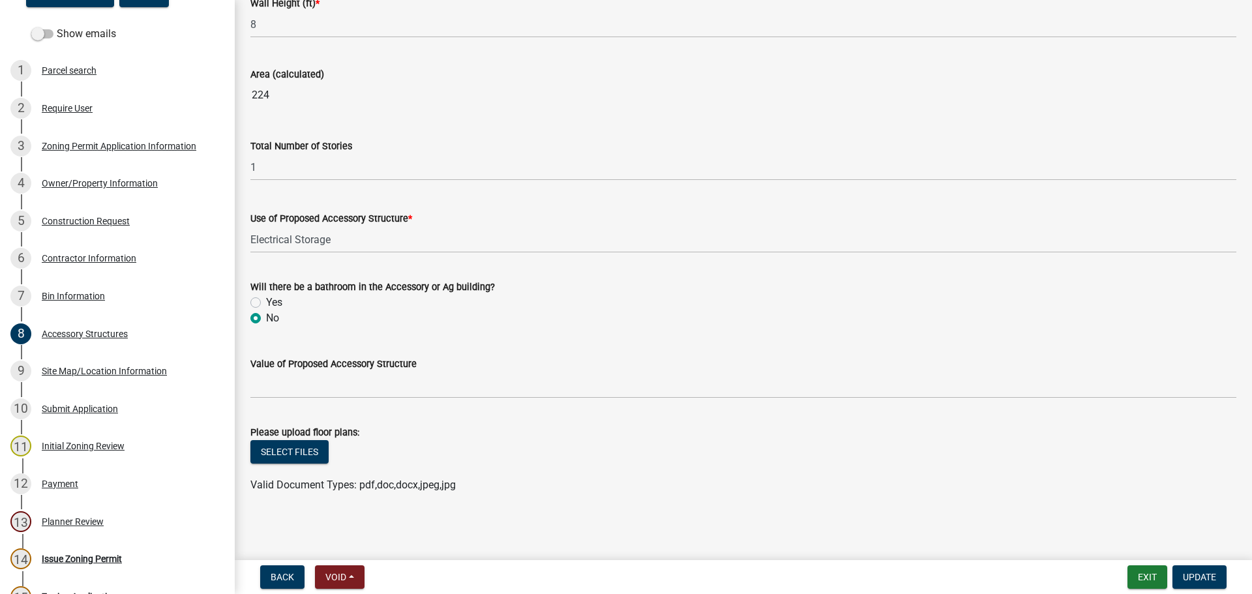
scroll to position [848, 0]
click at [94, 370] on div "Site Map/Location Information" at bounding box center [104, 370] width 125 height 9
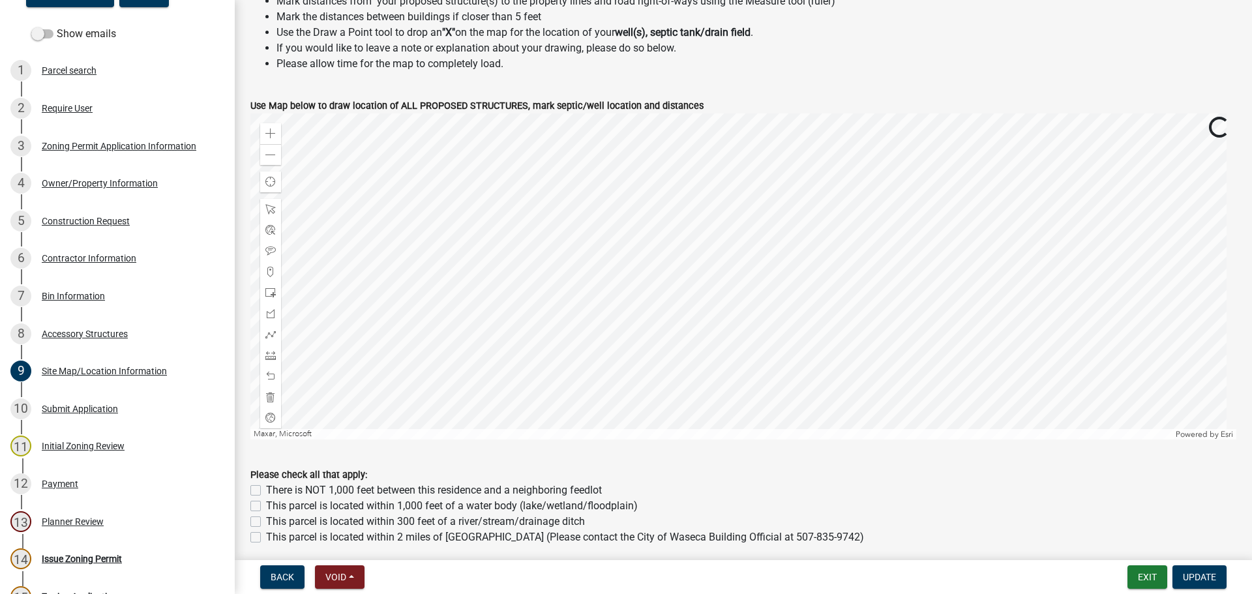
scroll to position [522, 0]
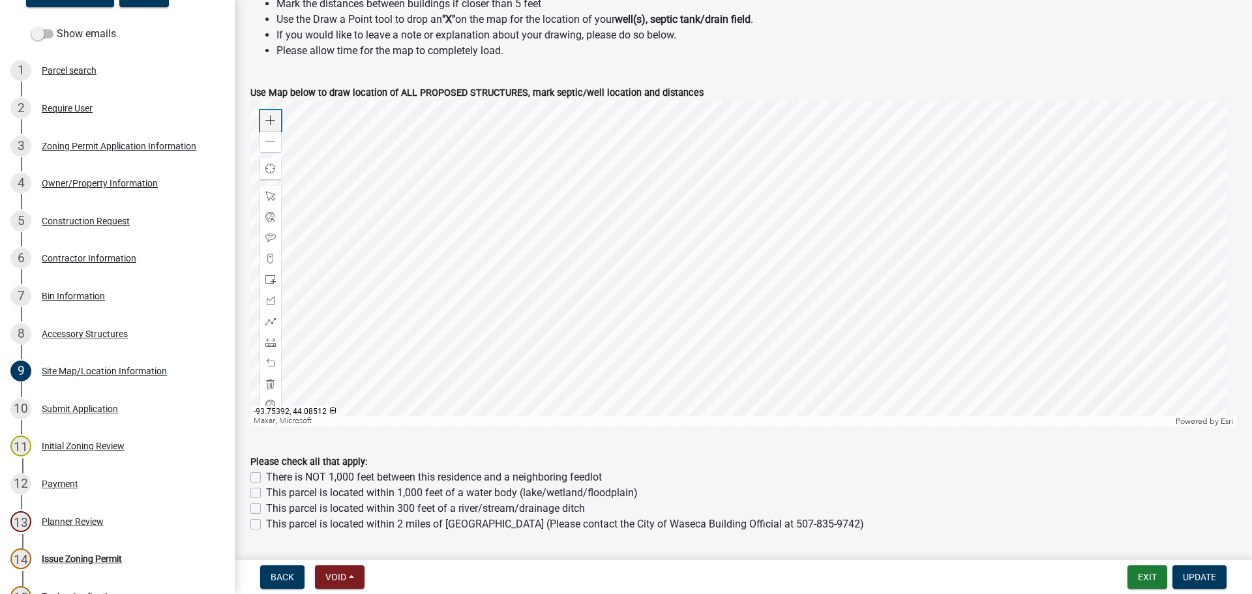
click at [265, 115] on div "Zoom in" at bounding box center [270, 120] width 21 height 21
click at [758, 215] on div at bounding box center [743, 263] width 986 height 326
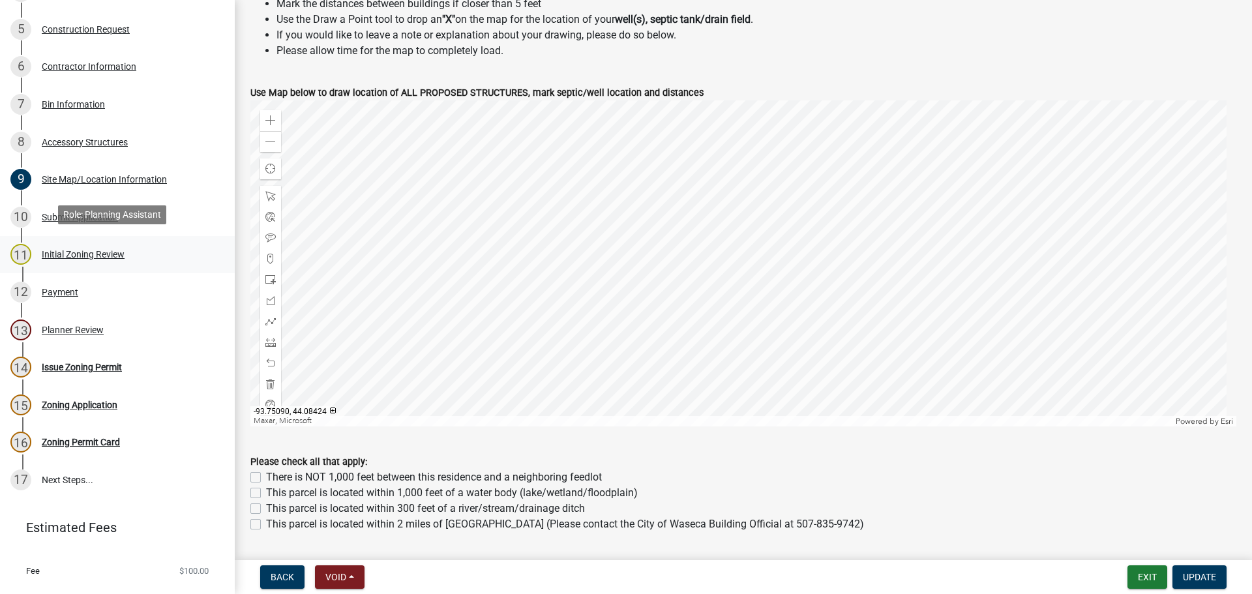
scroll to position [391, 0]
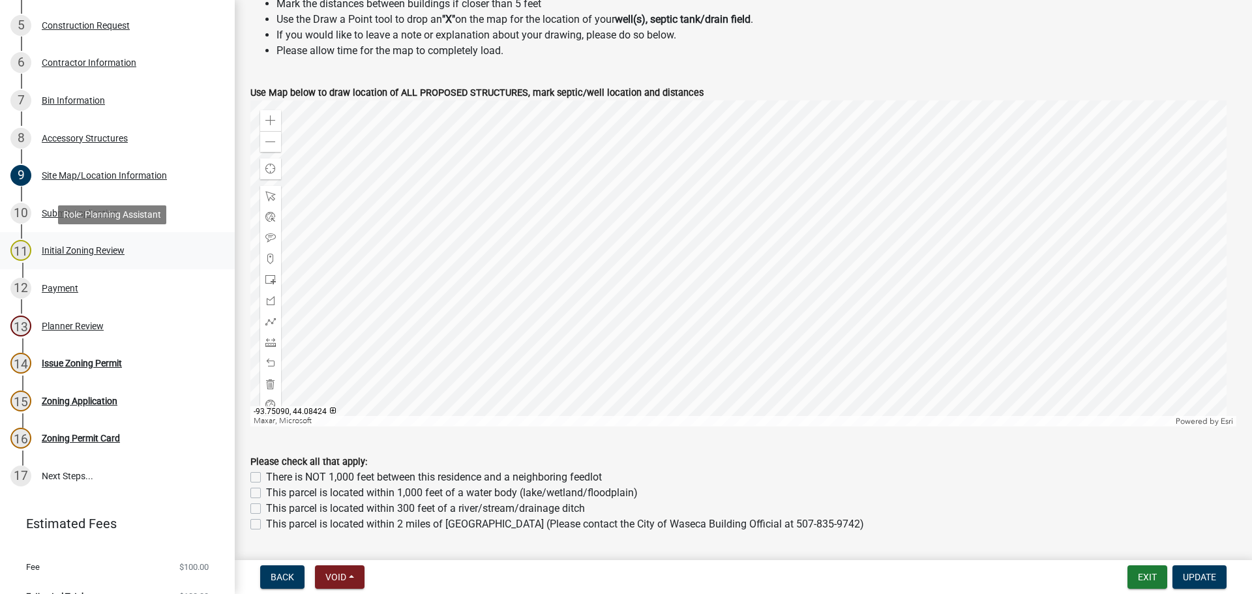
click at [74, 250] on div "Initial Zoning Review" at bounding box center [83, 250] width 83 height 9
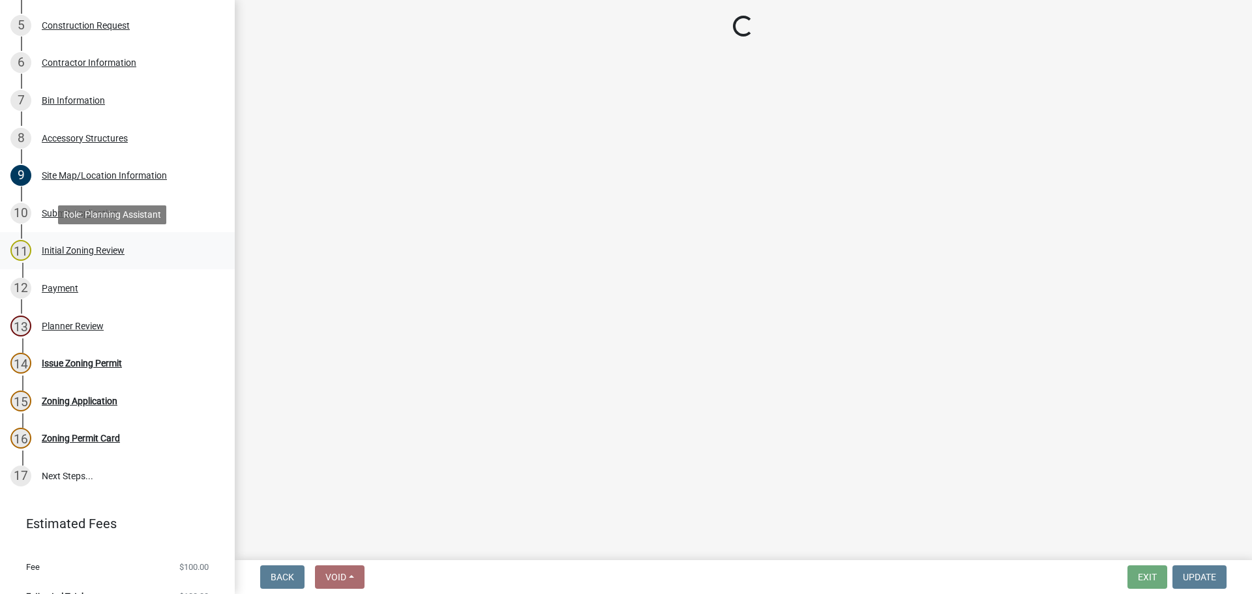
scroll to position [0, 0]
select select "9e7e0f1a-162d-468c-937f-cc7884b0d28a"
select select "6d839d38-f784-434a-a355-9dbcceaeb93c"
select select "f85b0be6-0ba0-4e52-abd8-9a831d915a76"
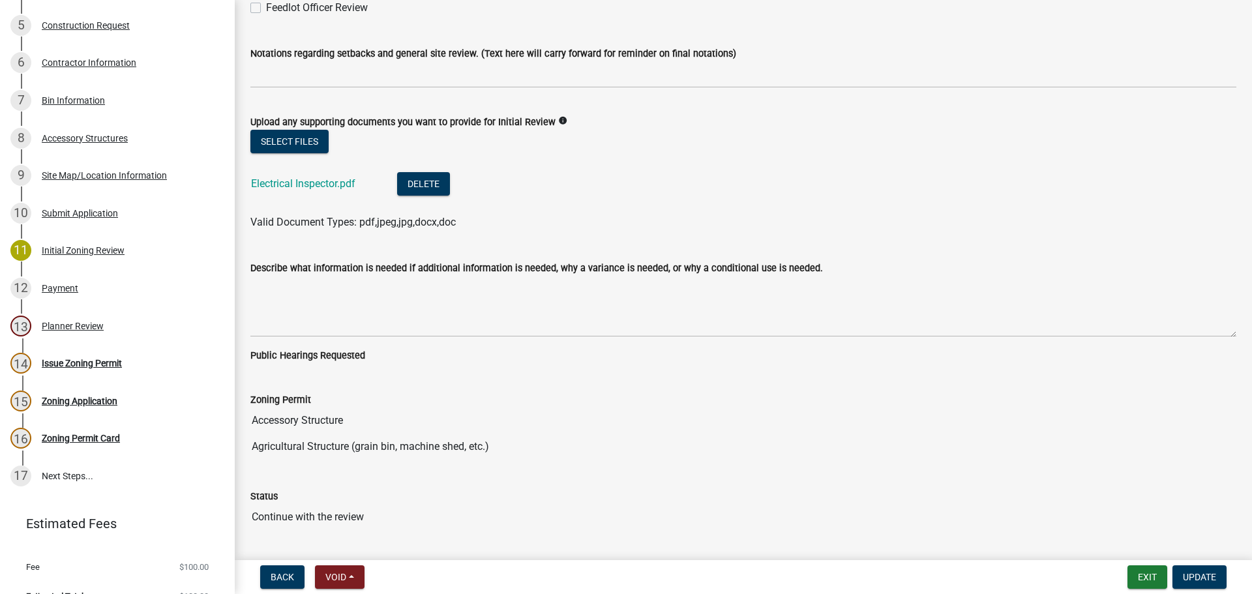
scroll to position [3062, 0]
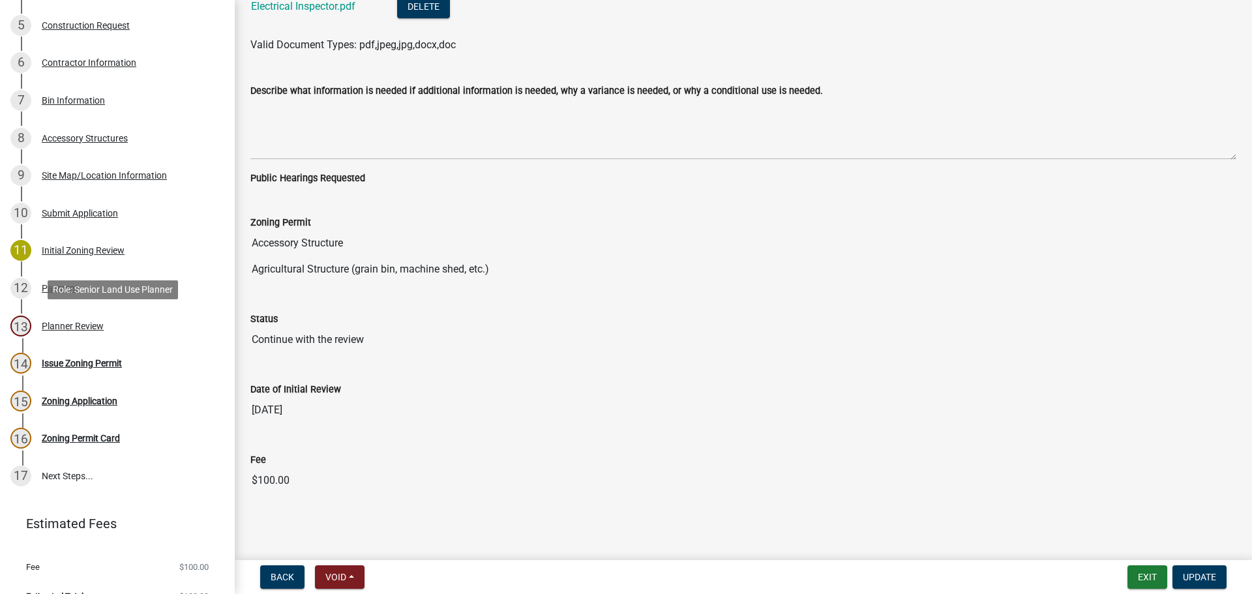
click at [75, 327] on div "Planner Review" at bounding box center [73, 325] width 62 height 9
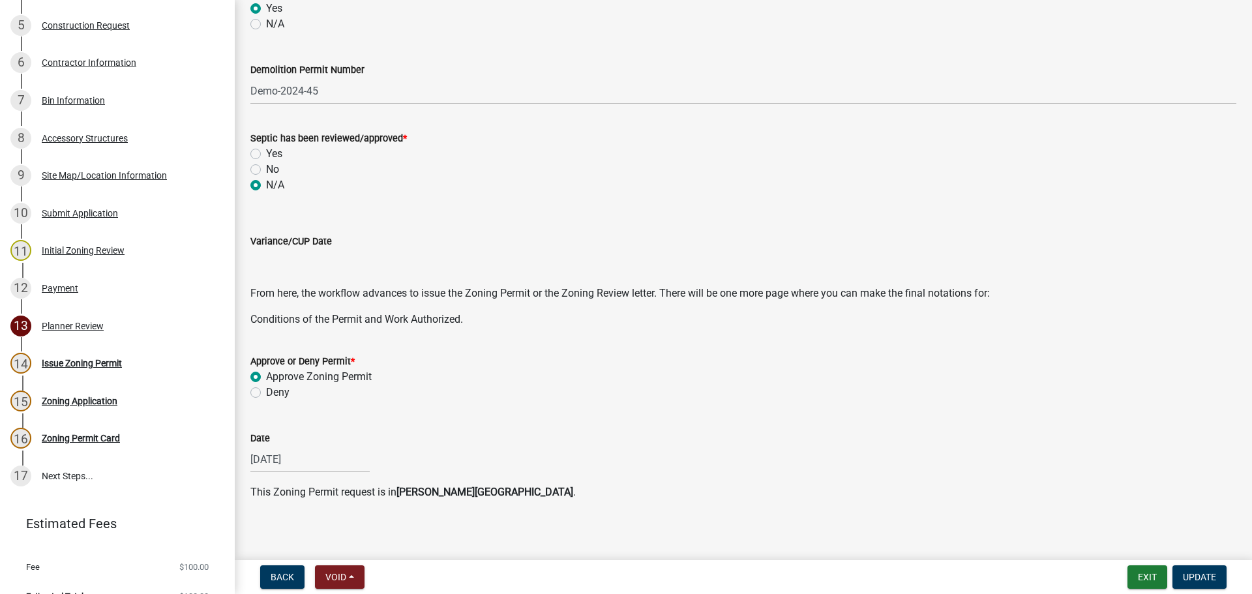
scroll to position [398, 0]
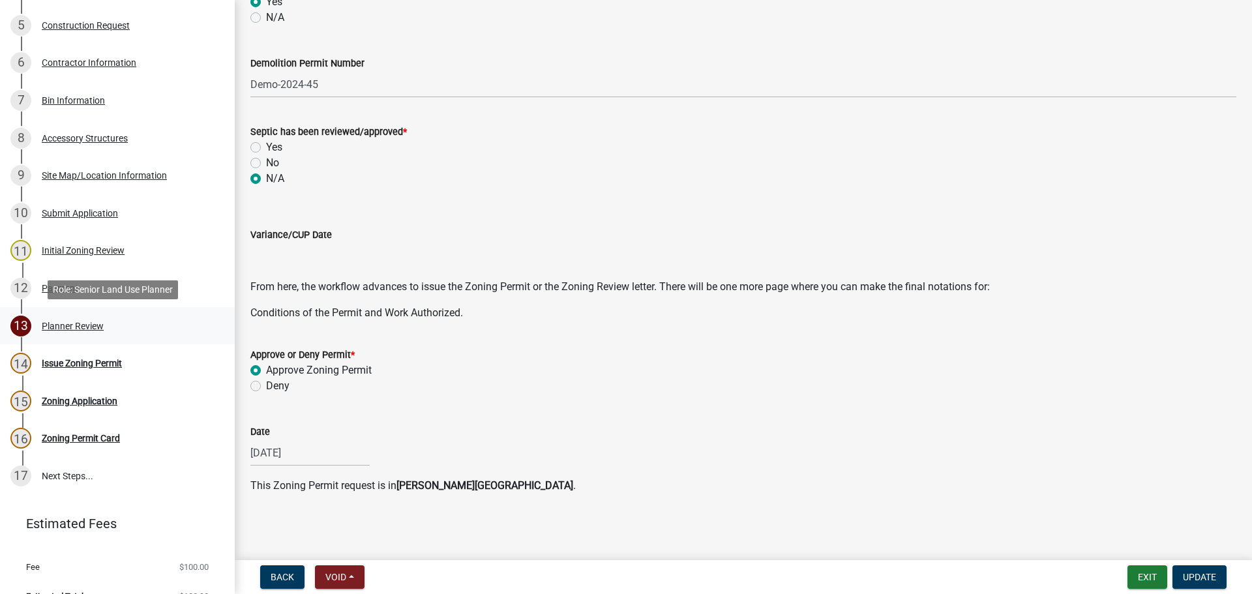
click at [66, 322] on div "Planner Review" at bounding box center [73, 325] width 62 height 9
click at [94, 363] on div "Issue Zoning Permit" at bounding box center [82, 363] width 80 height 9
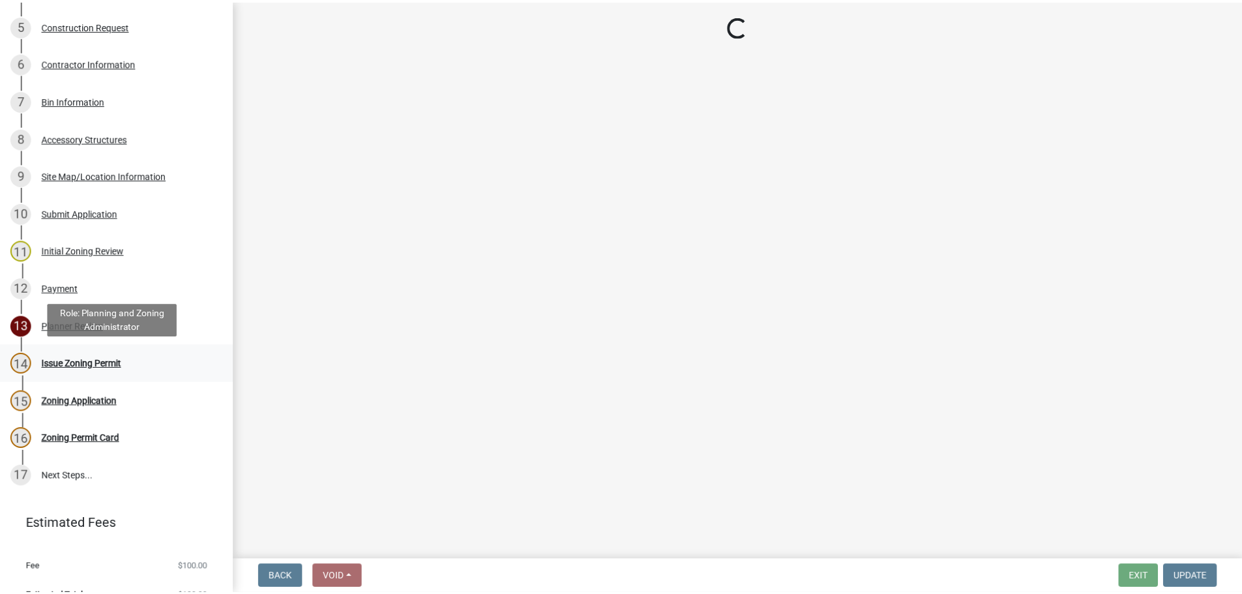
scroll to position [0, 0]
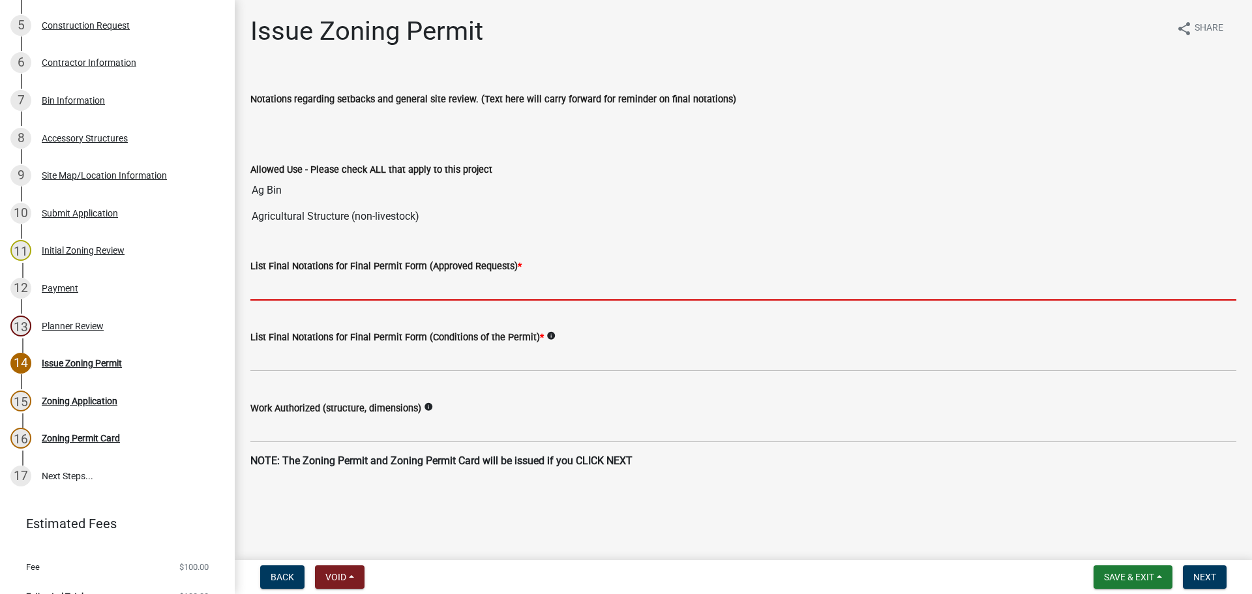
click at [378, 287] on input "List Final Notations for Final Permit Form (Approved Requests) *" at bounding box center [743, 287] width 986 height 27
paste input "Grain Bin and Electrical Shack. Personal property: grain leg, grain dryer and d…"
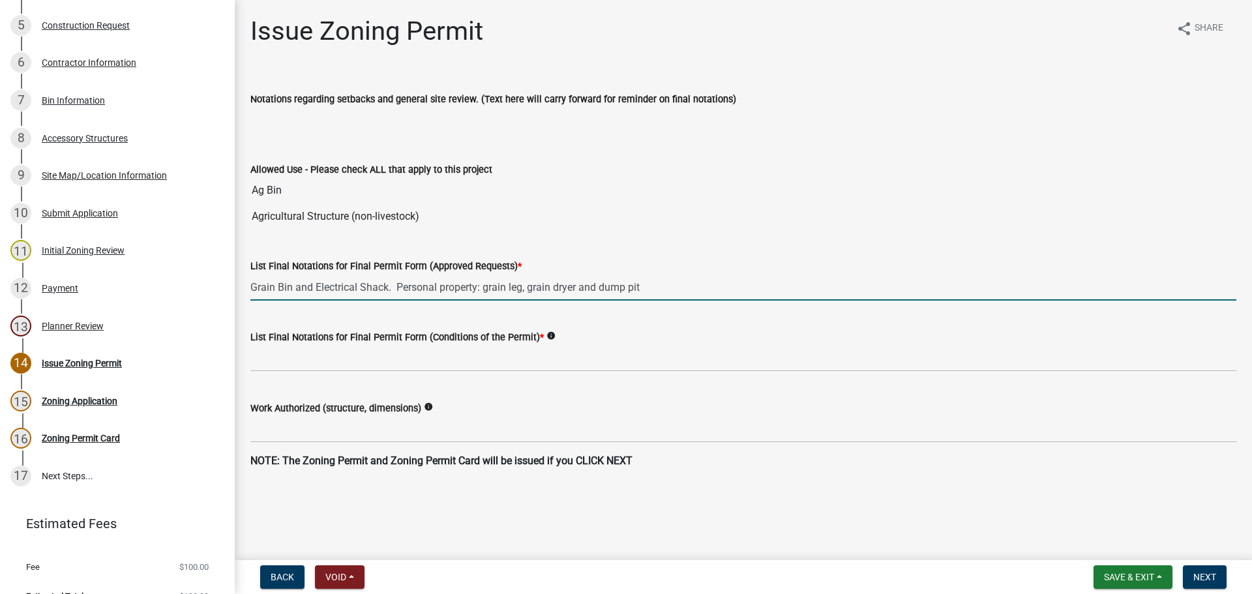
type input "Grain Bin and Electrical Shack. Personal property: grain leg, grain dryer and d…"
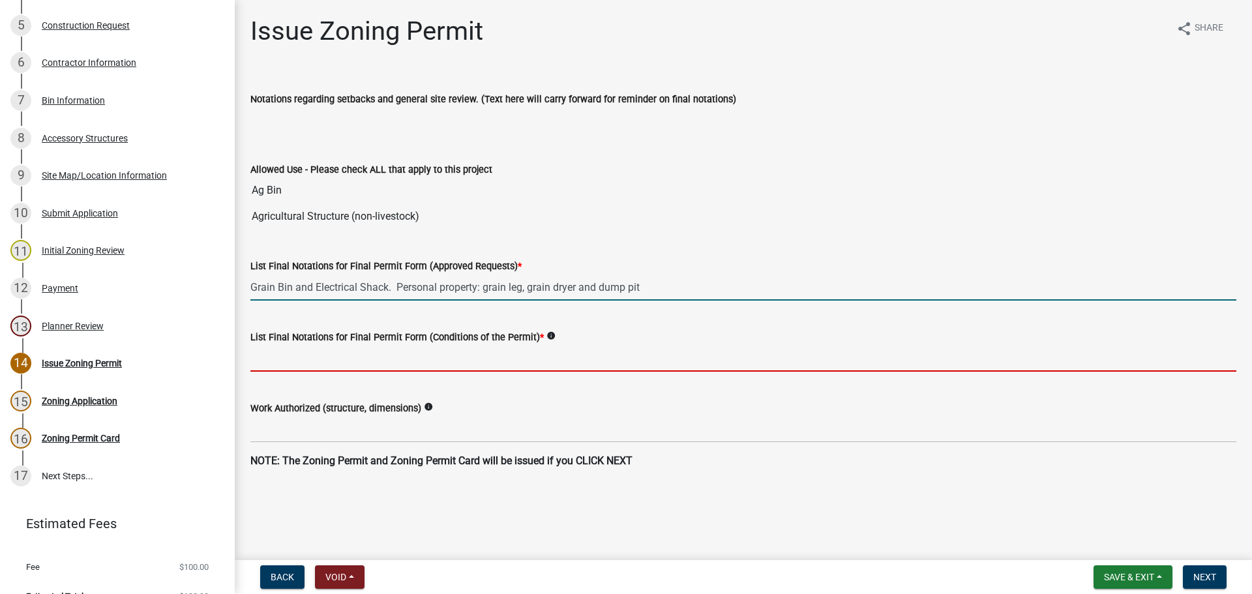
click at [368, 362] on input "List Final Notations for Final Permit Form (Conditions of the Permit) *" at bounding box center [743, 358] width 986 height 27
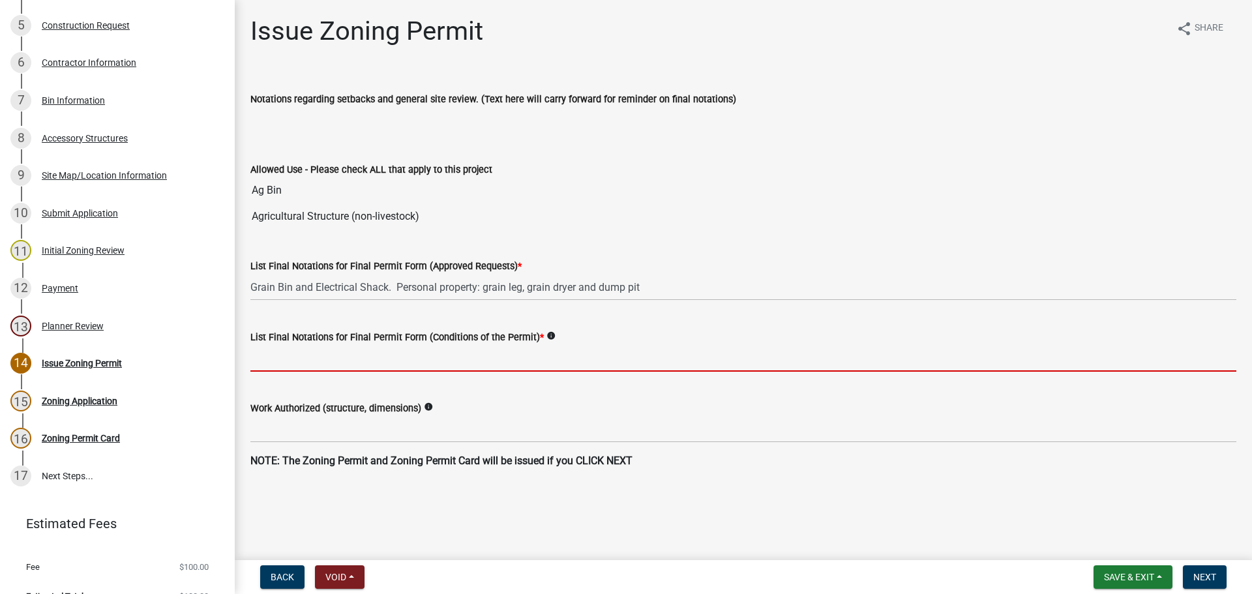
type input "This zoning permit is valid for a period of one year from [DATE] to [DATE]. It …"
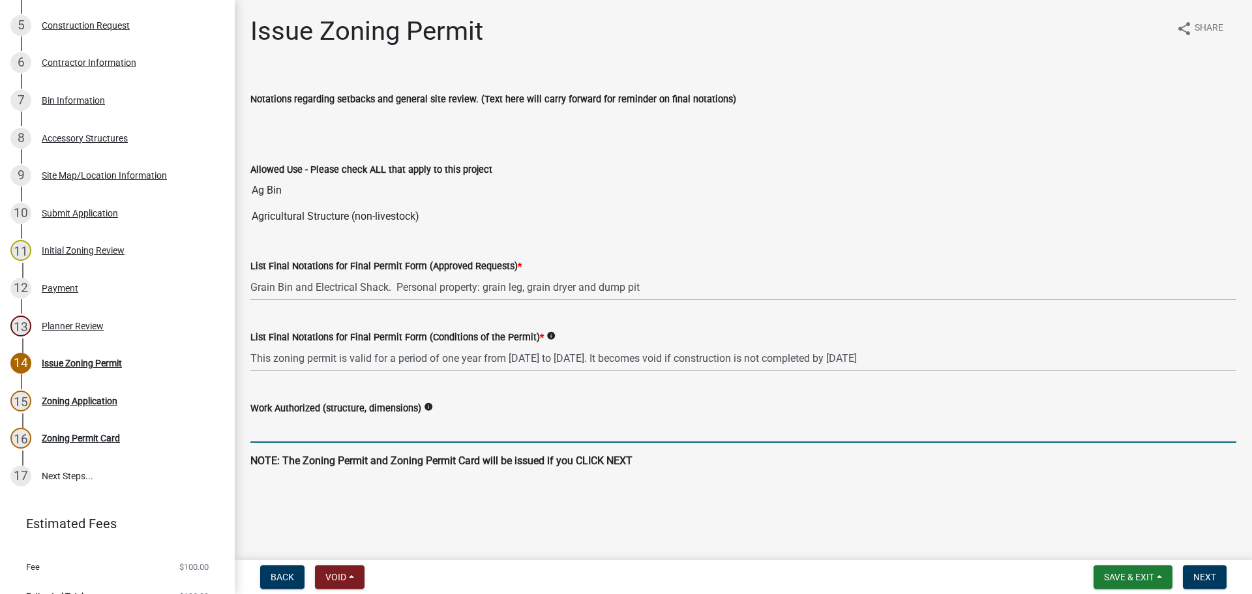
click at [291, 434] on input "Work Authorized (structure, dimensions)" at bounding box center [743, 429] width 986 height 27
paste input "Grain Bin and Electrical Shack. Personal property: grain leg, grain dryer and d…"
type input "Grain Bin and Electrical Shack. Personal property: grain leg, grain dryer and d…"
click at [67, 97] on div "Bin Information" at bounding box center [73, 100] width 63 height 9
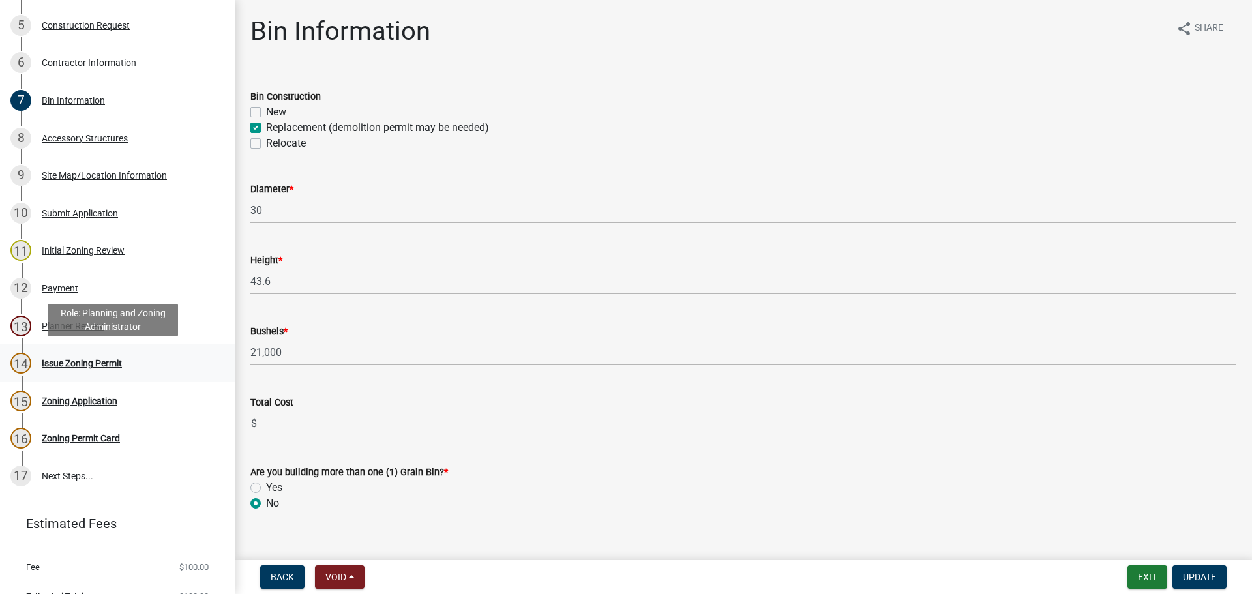
click at [103, 361] on div "Issue Zoning Permit" at bounding box center [82, 363] width 80 height 9
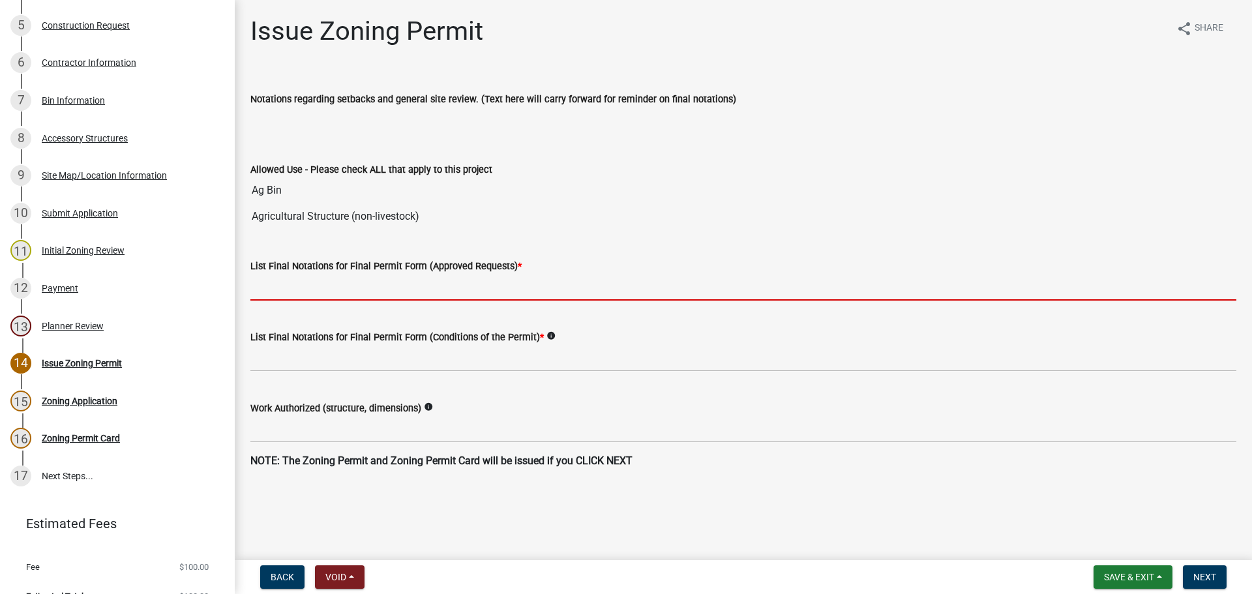
click at [346, 284] on input "List Final Notations for Final Permit Form (Approved Requests) *" at bounding box center [743, 287] width 986 height 27
paste input "Grain Bin and Electrical Shack. Personal property: grain leg, grain dryer and d…"
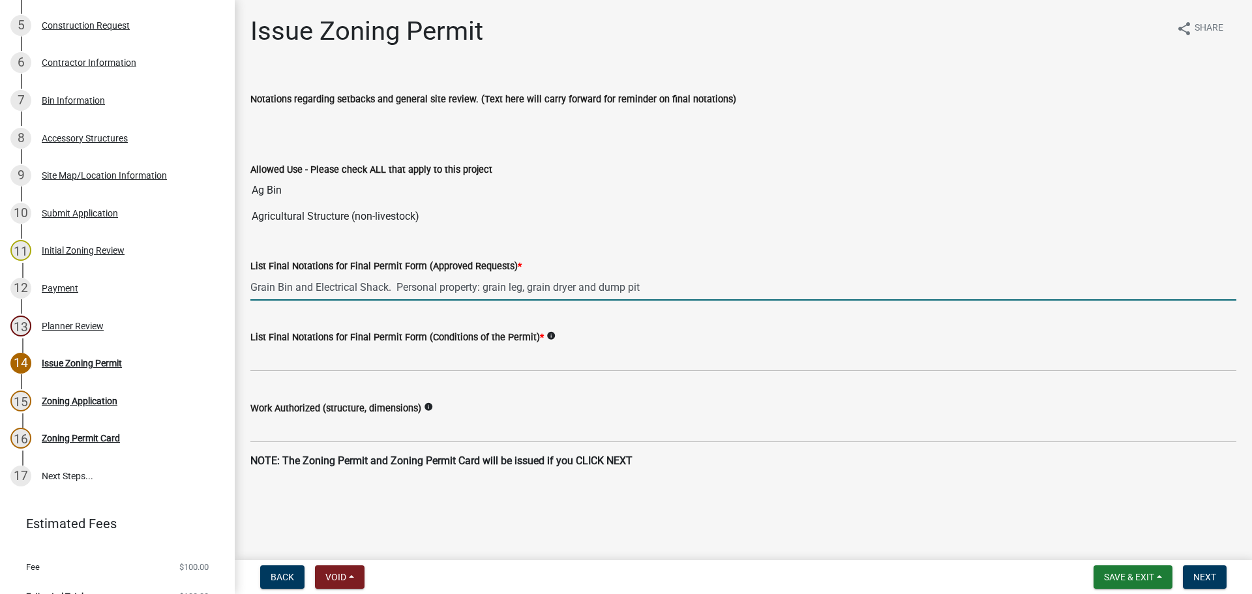
type input "Grain Bin and Electrical Shack. Personal property: grain leg, grain dryer and d…"
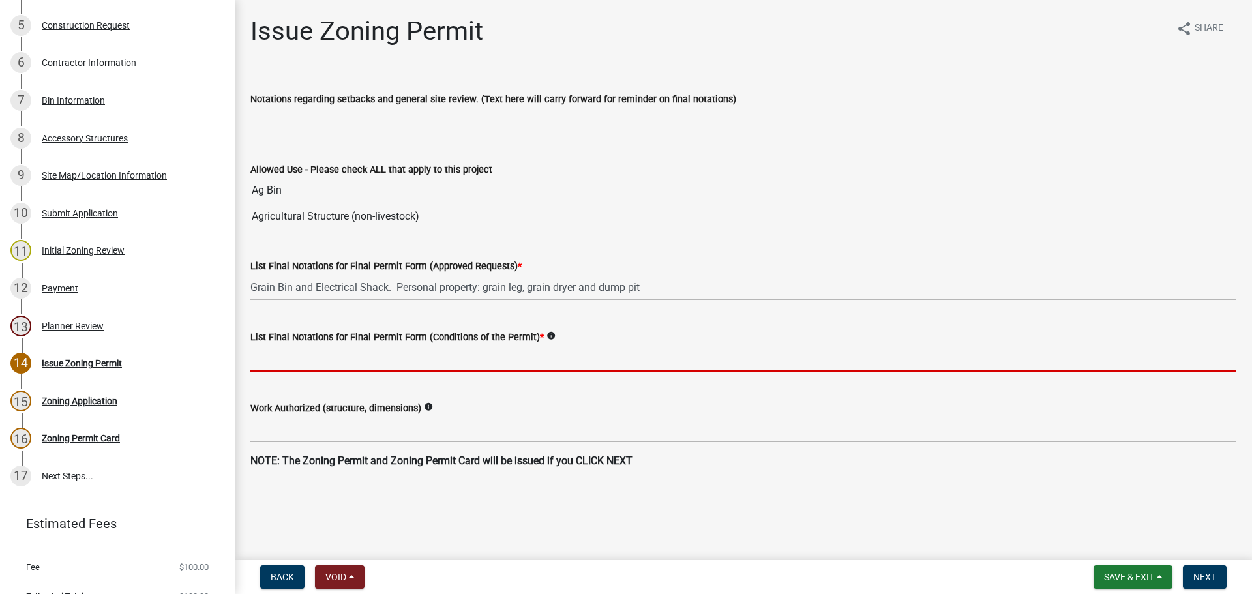
click at [349, 359] on input "List Final Notations for Final Permit Form (Conditions of the Permit) *" at bounding box center [743, 358] width 986 height 27
type input "This zoning permit is valid for a period of one year from [DATE] to [DATE]. It …"
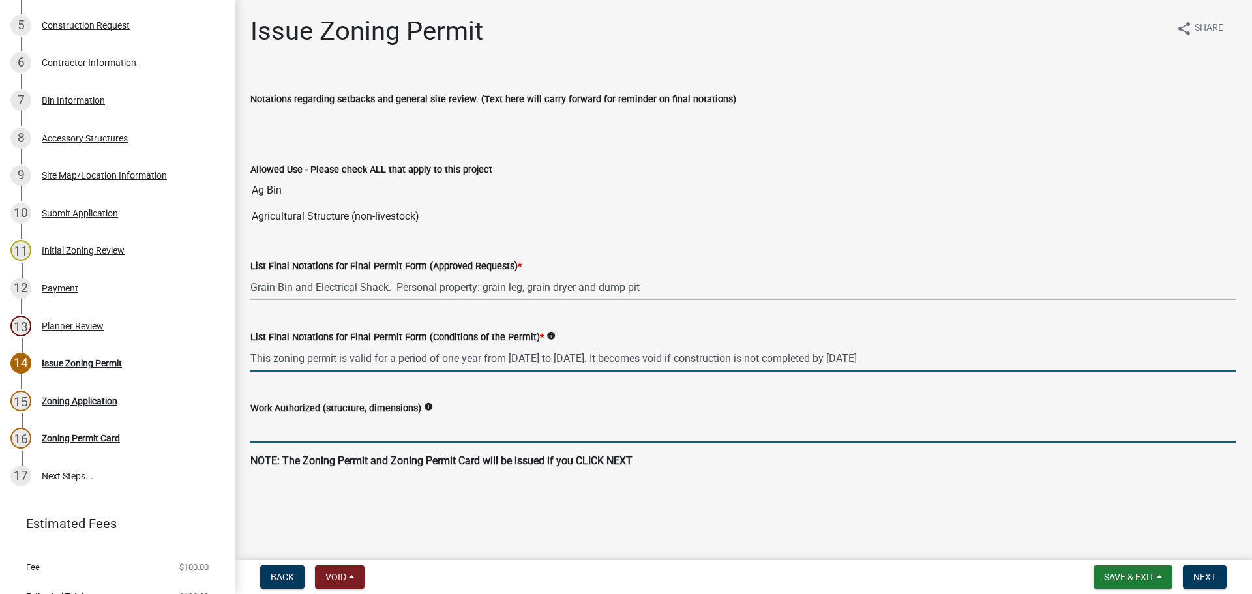
click at [325, 421] on input "Work Authorized (structure, dimensions)" at bounding box center [743, 429] width 986 height 27
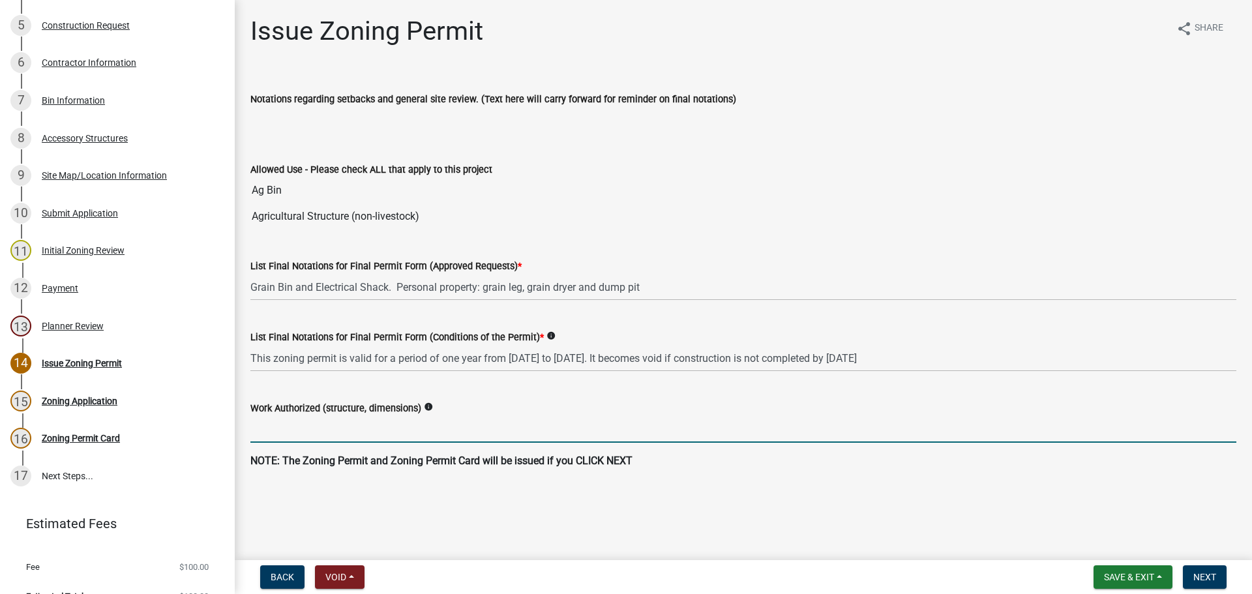
paste input "Grain Bin and Electrical Shack. Personal property: grain leg, grain dryer and d…"
click at [296, 431] on input "Grain Bin and Electrical Shack. Personal property: grain leg, grain dryer and d…" at bounding box center [743, 429] width 986 height 27
type input "Grain Bin 30 x 43.6, holding 21,000 bushels and small Electrical Shack. Persona…"
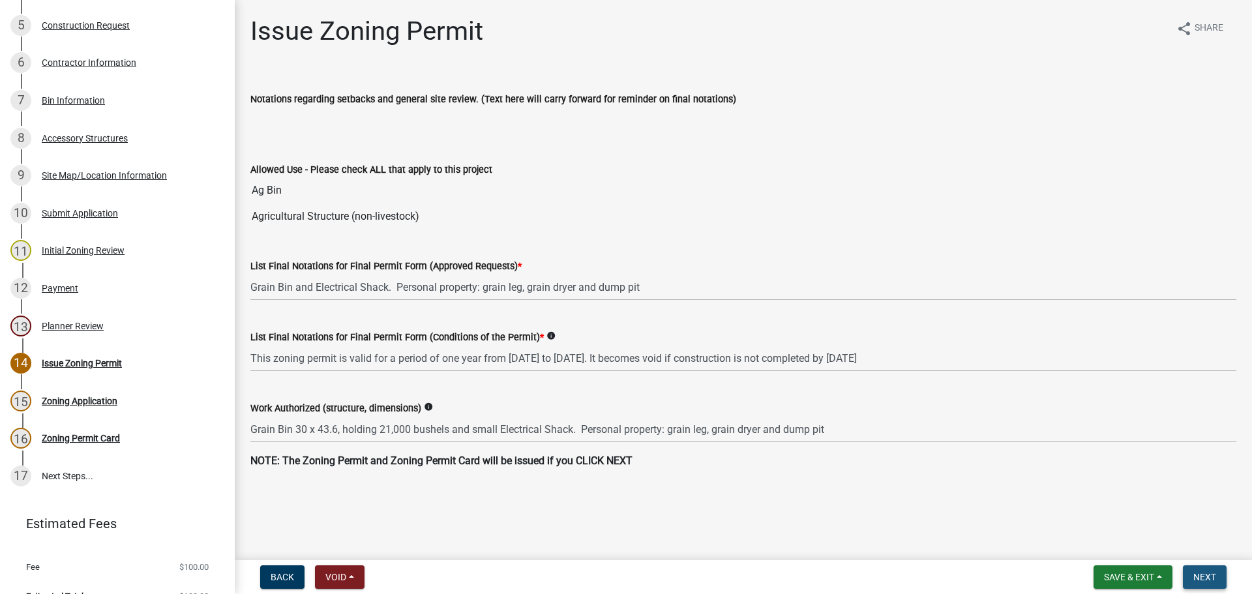
click at [1205, 576] on span "Next" at bounding box center [1204, 577] width 23 height 10
